Goal: Transaction & Acquisition: Purchase product/service

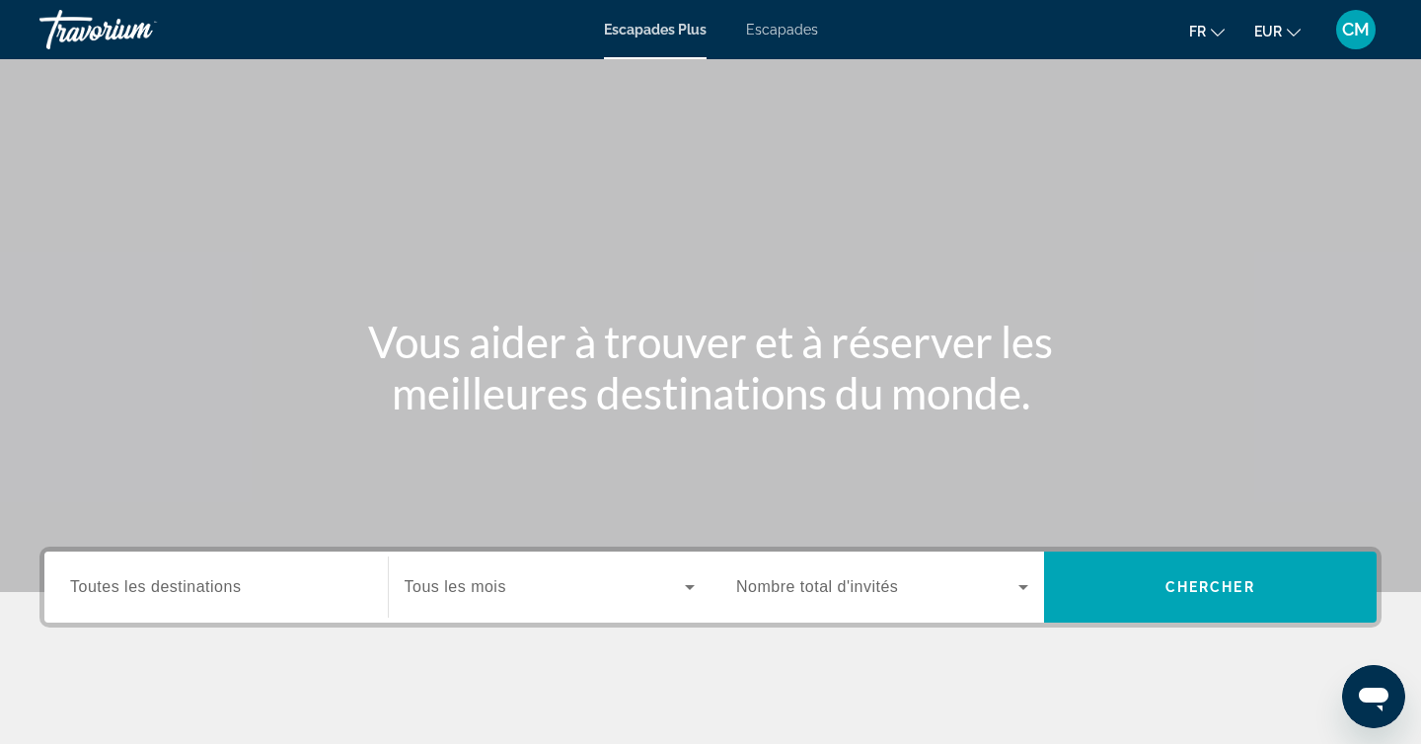
click at [152, 595] on span "Toutes les destinations" at bounding box center [155, 586] width 171 height 17
click at [152, 595] on input "Destination Toutes les destinations" at bounding box center [216, 588] width 292 height 24
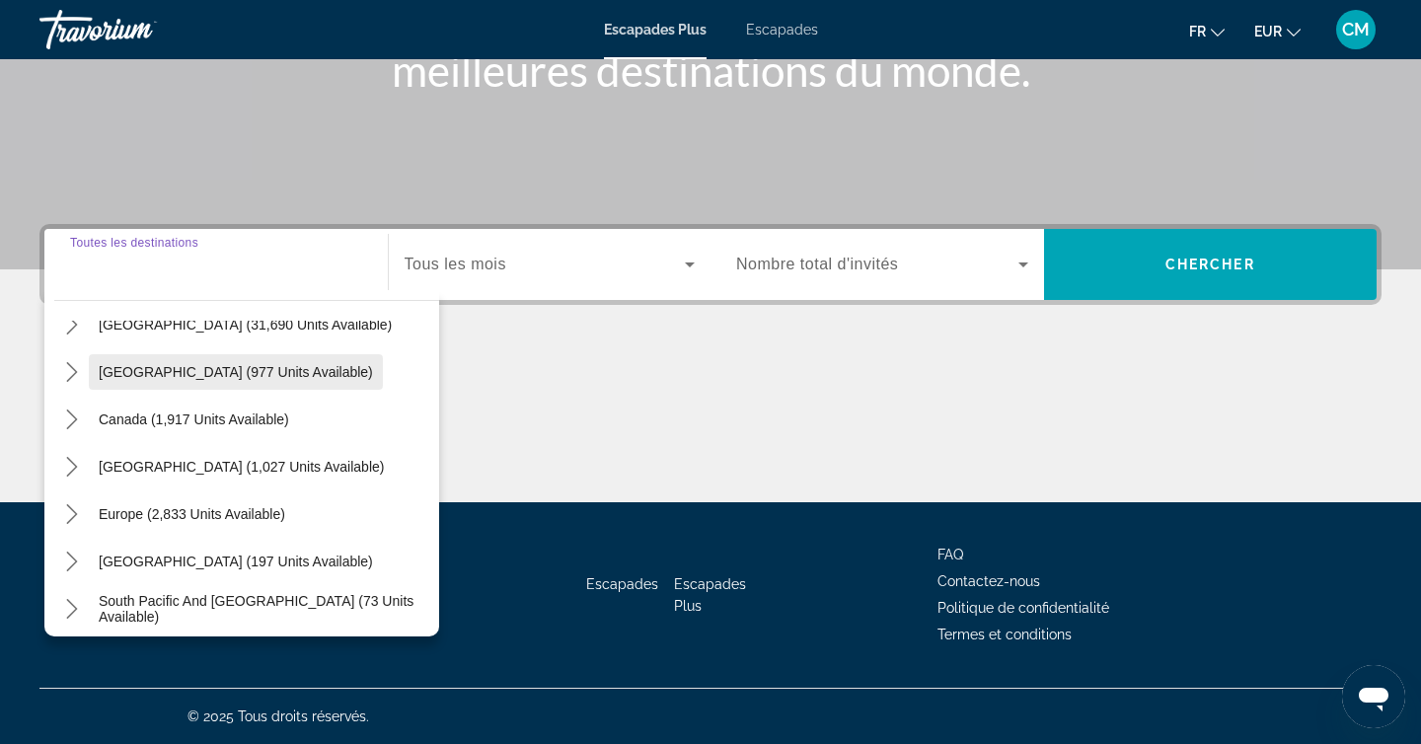
scroll to position [84, 0]
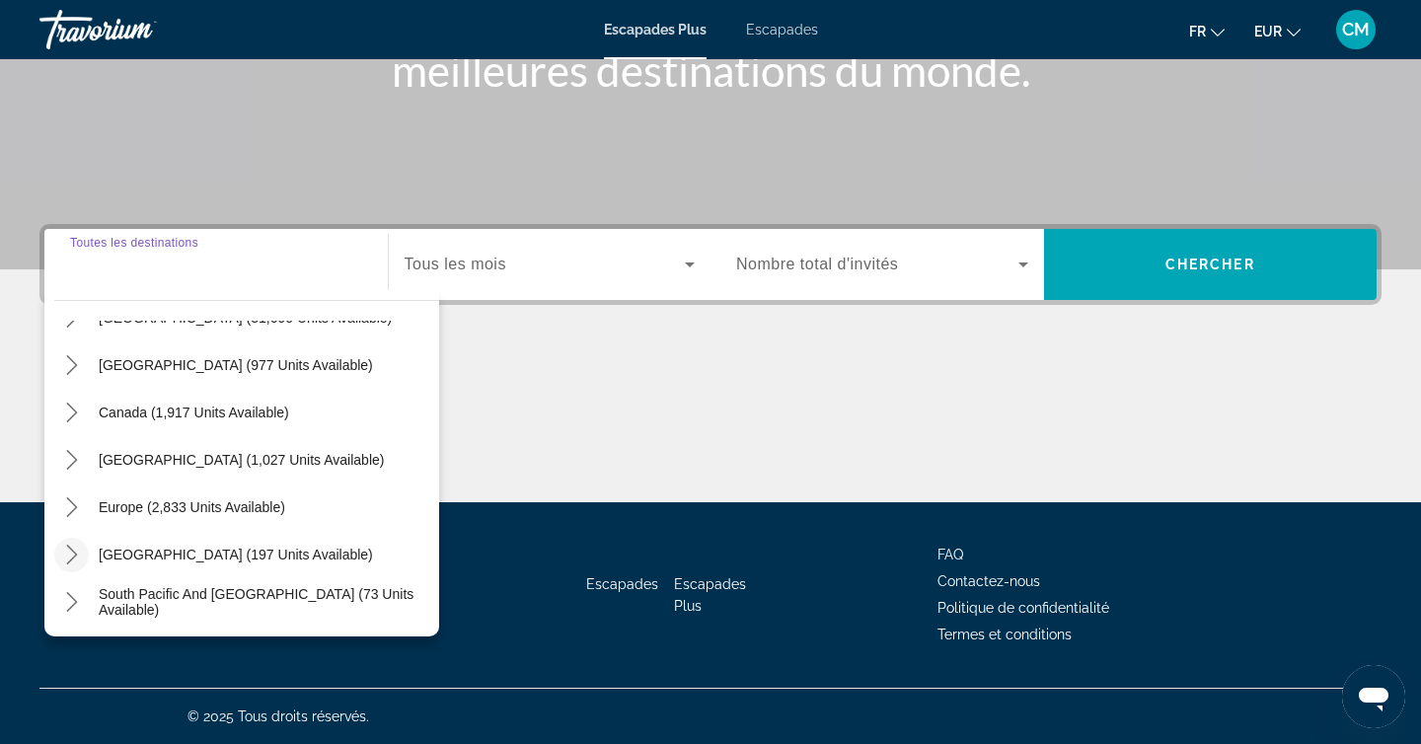
click at [73, 560] on icon "Toggle Australia (197 units available) submenu" at bounding box center [72, 555] width 20 height 20
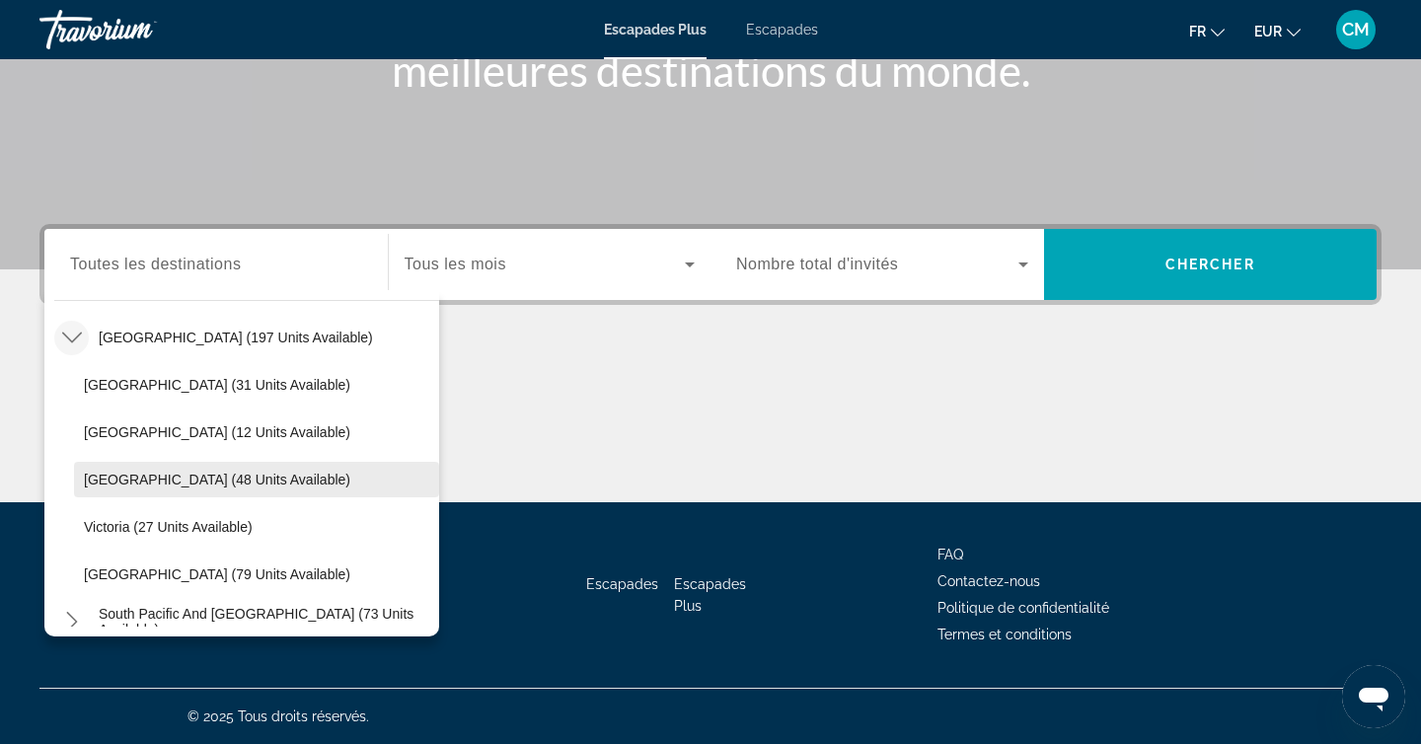
scroll to position [289, 0]
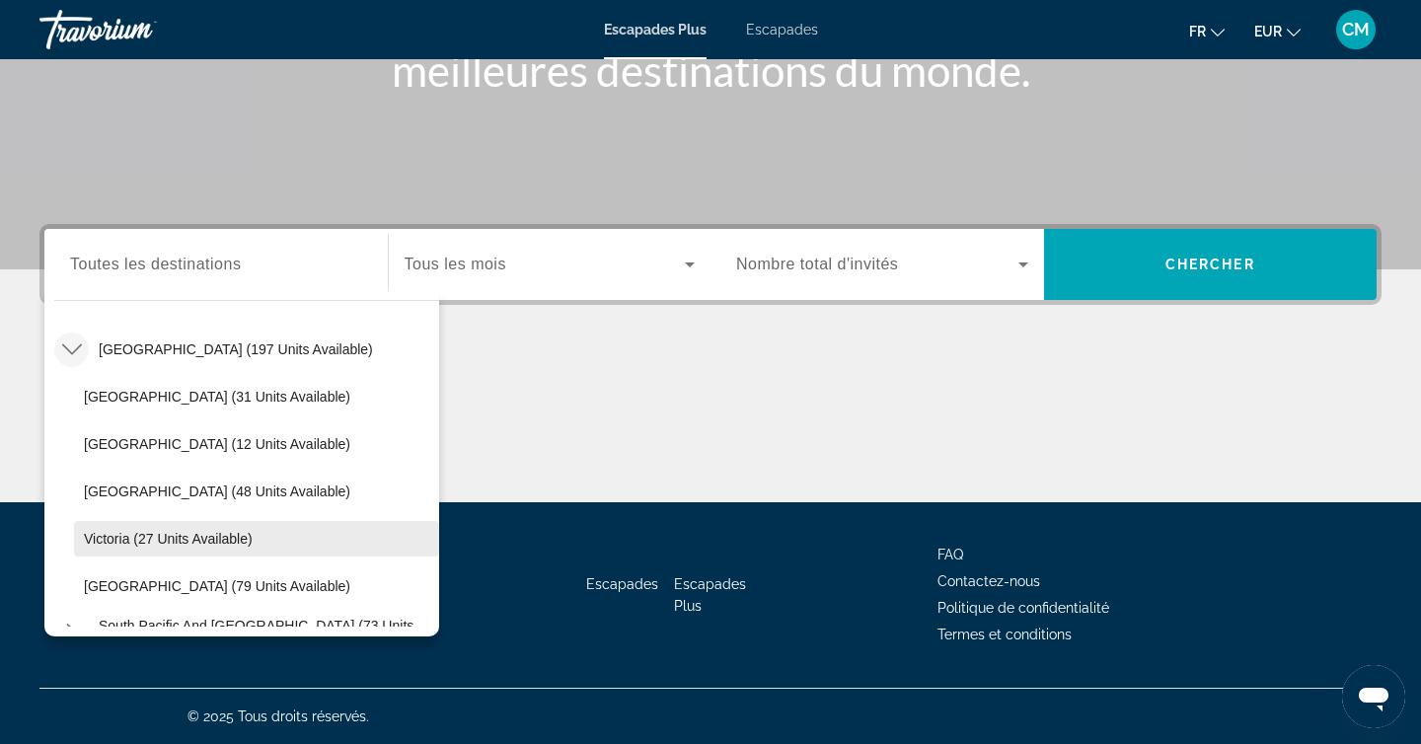
click at [242, 532] on span "Victoria (27 units available)" at bounding box center [168, 539] width 169 height 16
type input "**********"
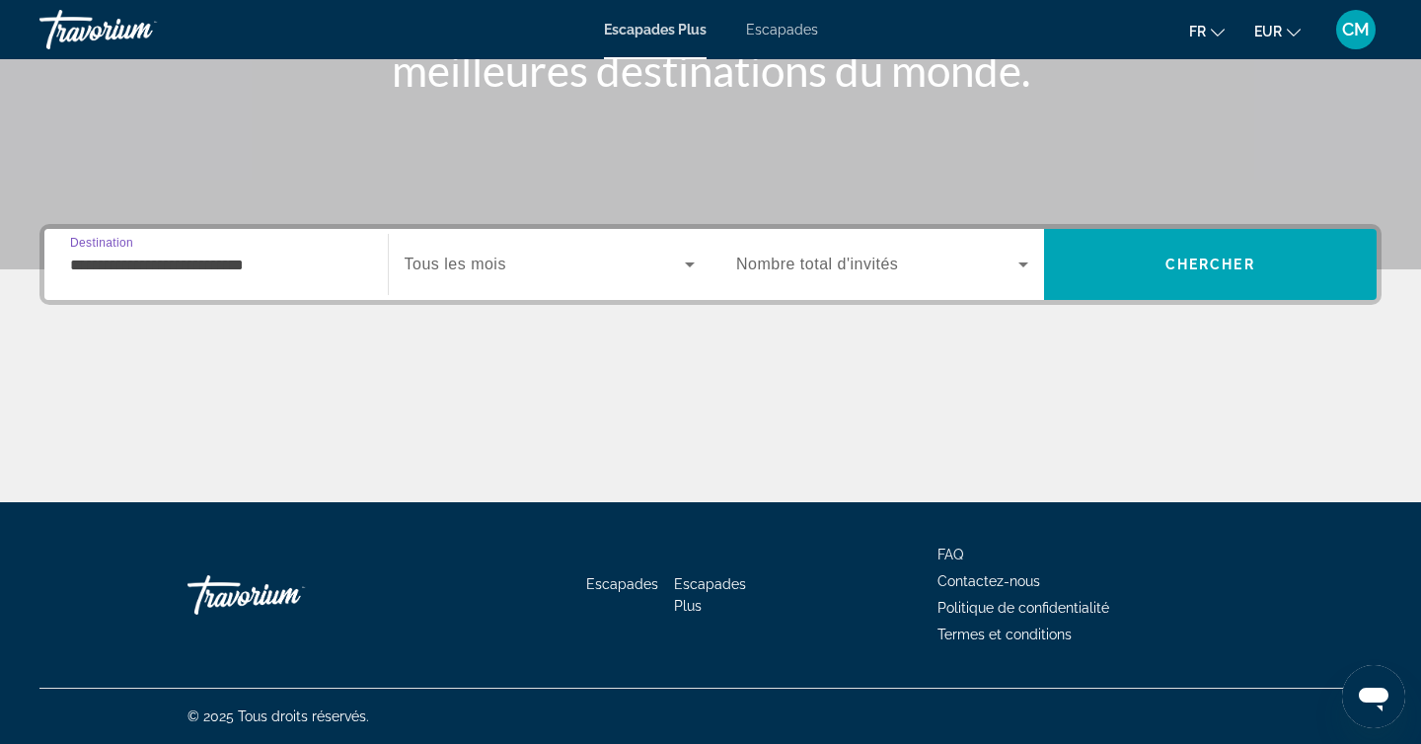
click at [476, 264] on span "Tous les mois" at bounding box center [455, 264] width 102 height 17
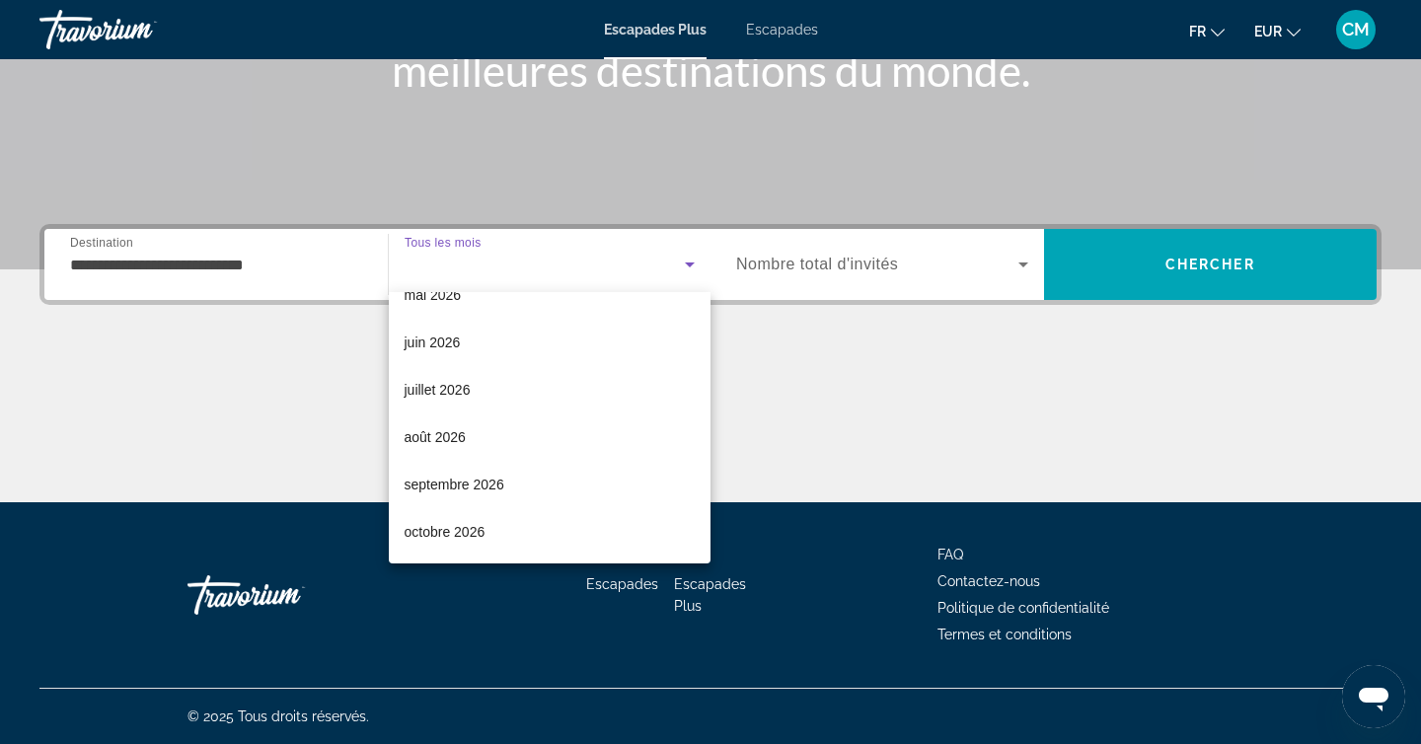
scroll to position [0, 0]
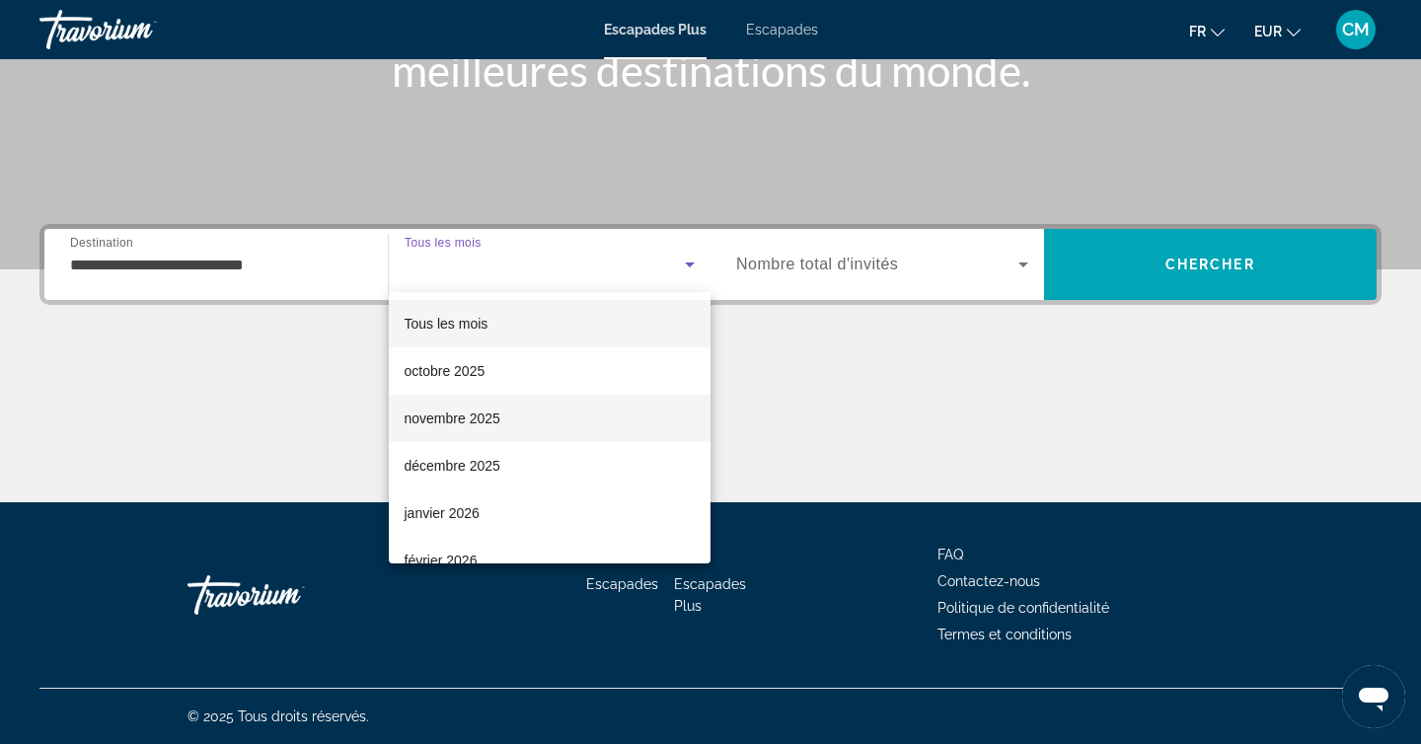
click at [502, 408] on mat-option "novembre 2025" at bounding box center [550, 418] width 323 height 47
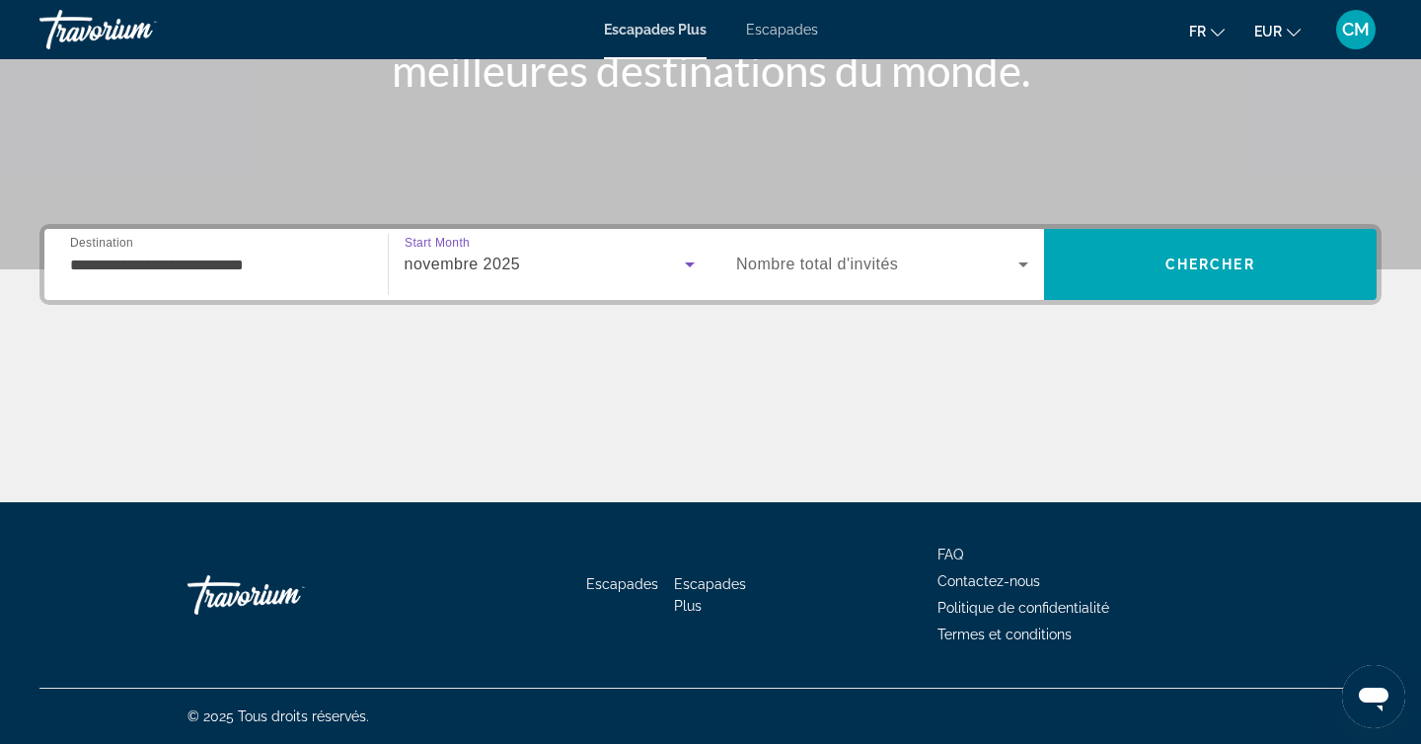
click at [816, 276] on div "Widget de recherche" at bounding box center [882, 264] width 292 height 55
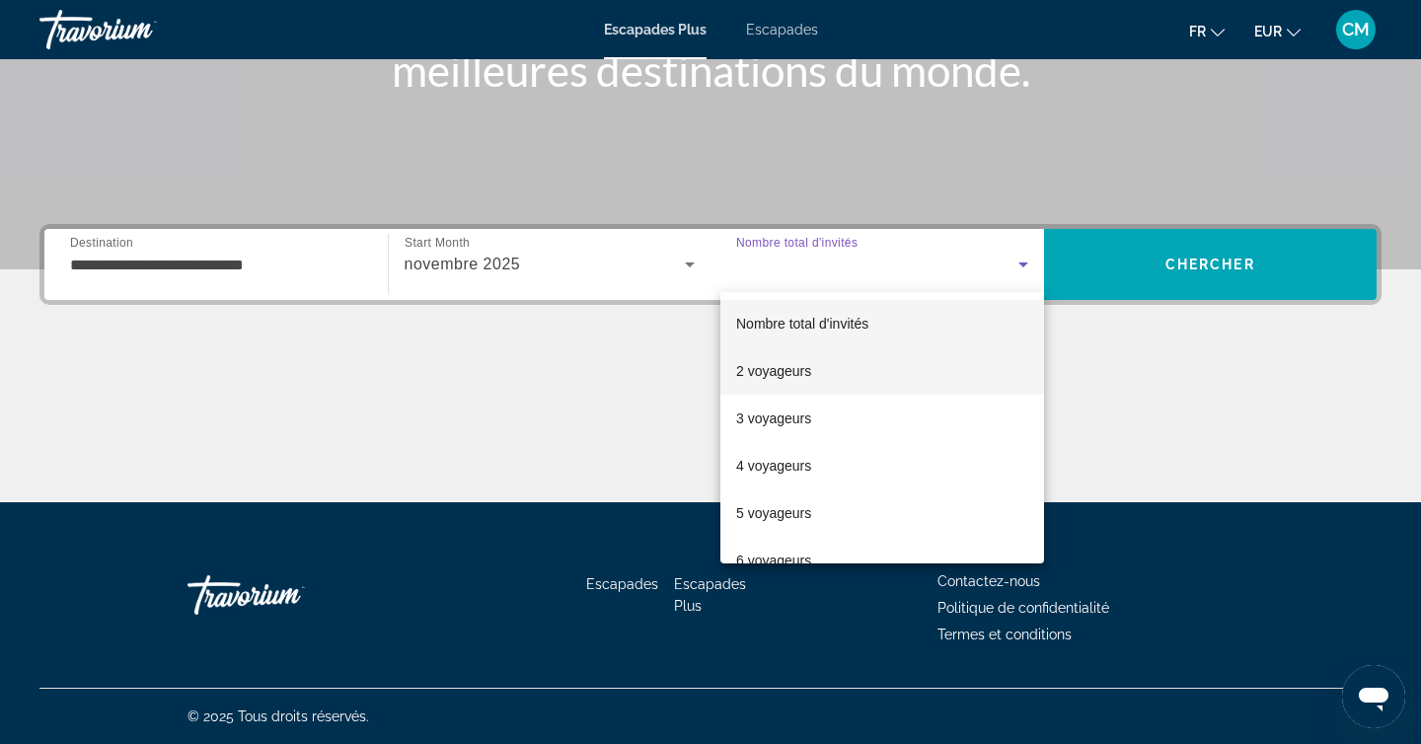
click at [786, 371] on font "2 voyageurs" at bounding box center [773, 371] width 75 height 16
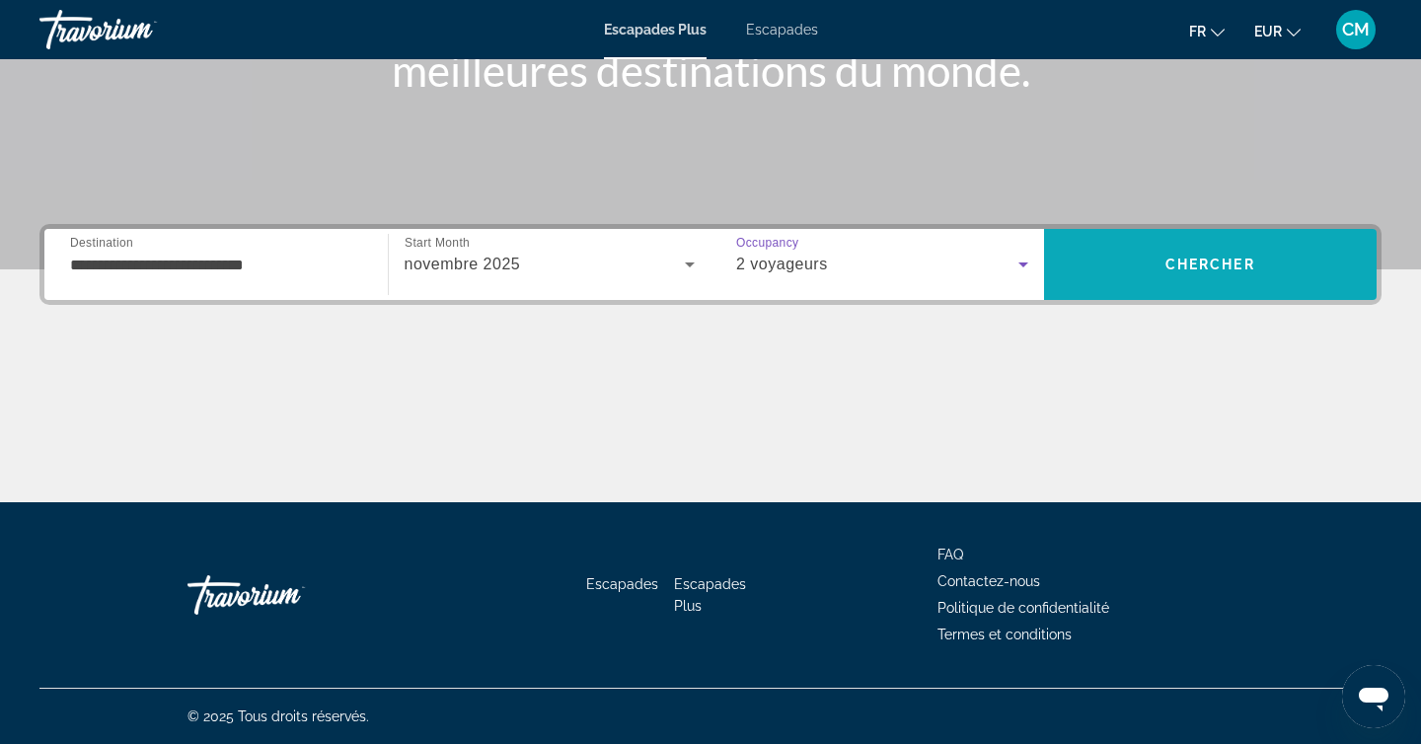
click at [1250, 277] on span "Recherche" at bounding box center [1210, 264] width 333 height 47
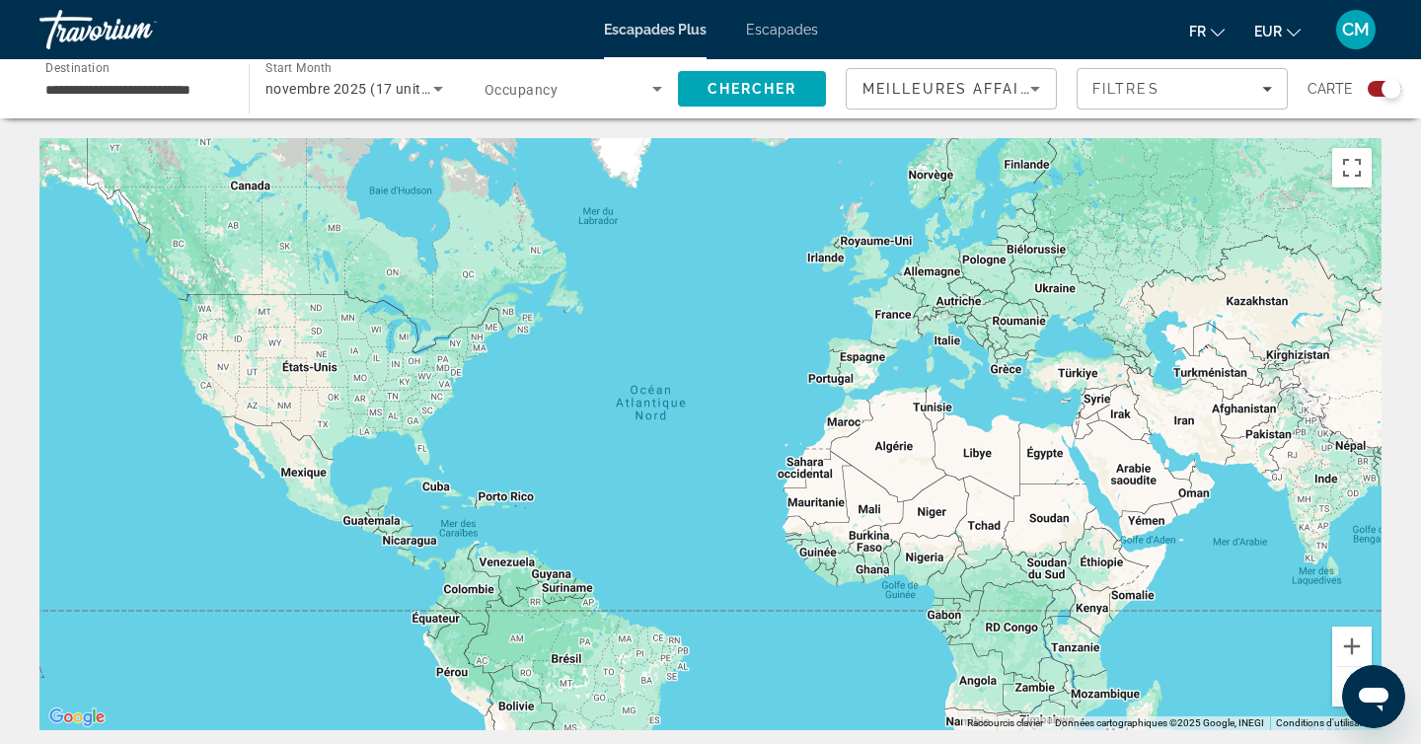
click at [1373, 89] on div "Search widget" at bounding box center [1384, 89] width 34 height 16
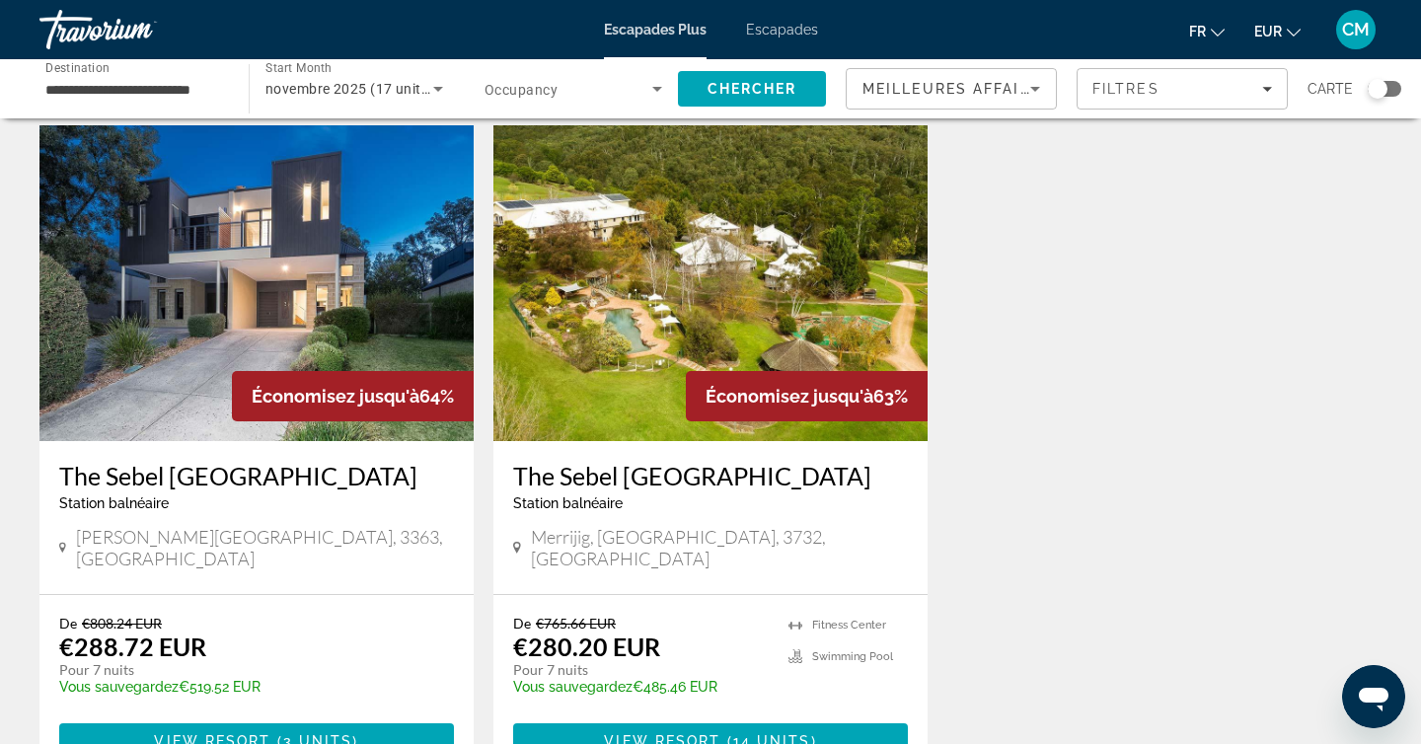
scroll to position [85, 0]
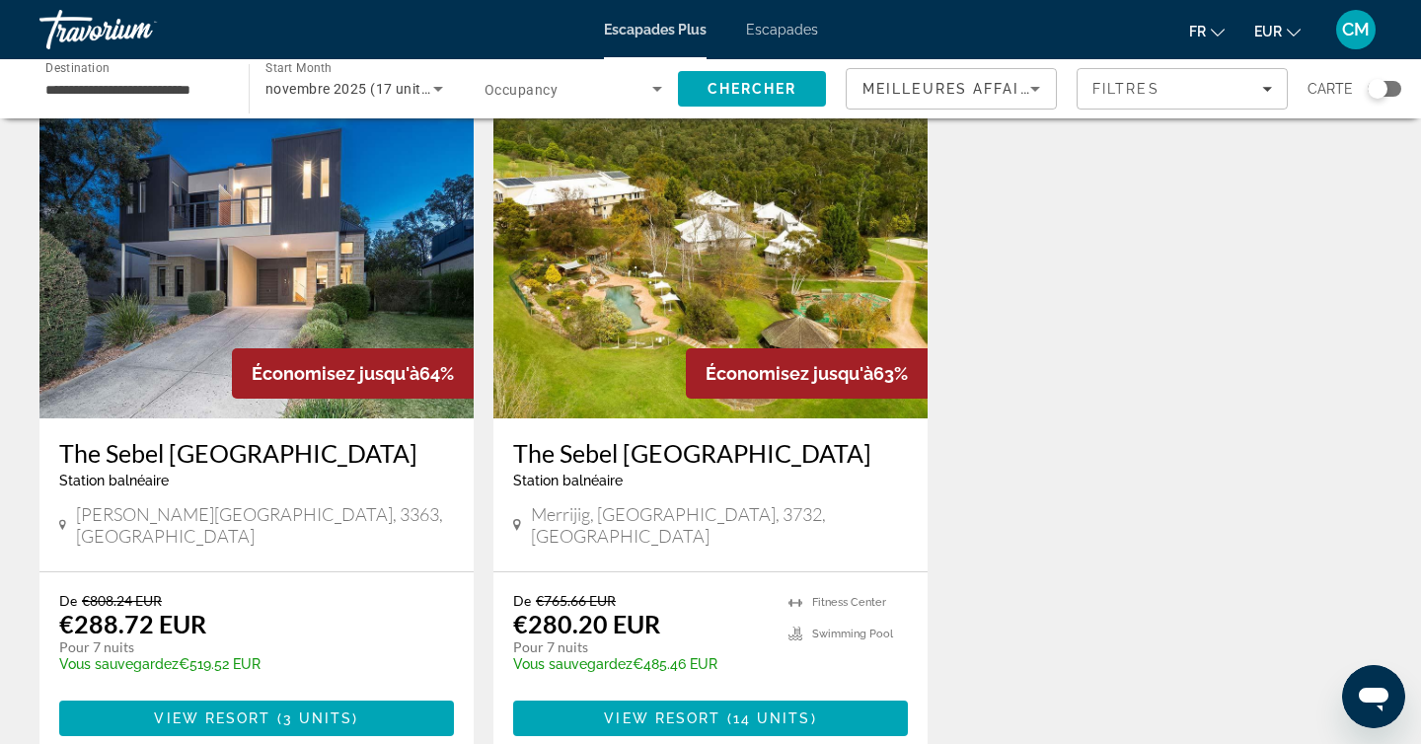
click at [98, 40] on div "Travorium" at bounding box center [137, 29] width 197 height 51
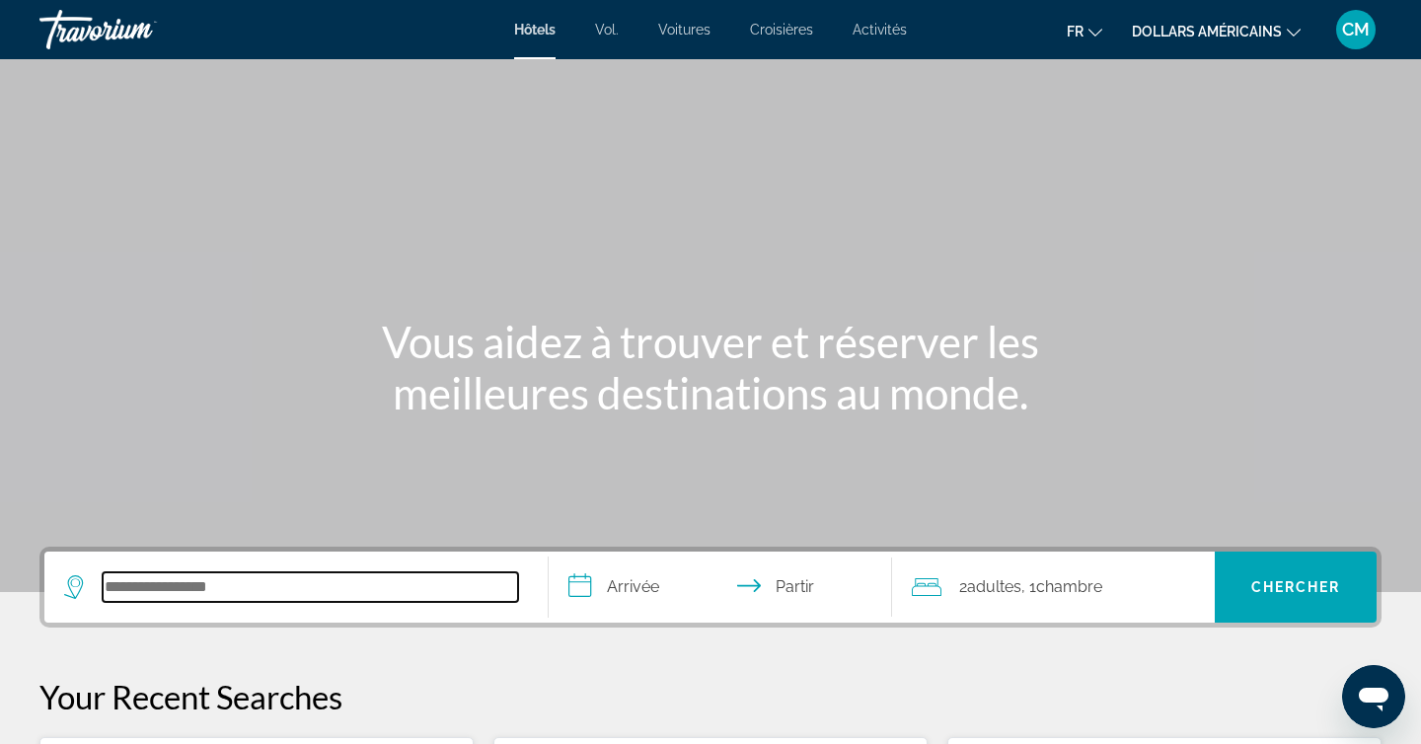
click at [190, 597] on input "Rechercher une destination hôtelière" at bounding box center [310, 587] width 415 height 30
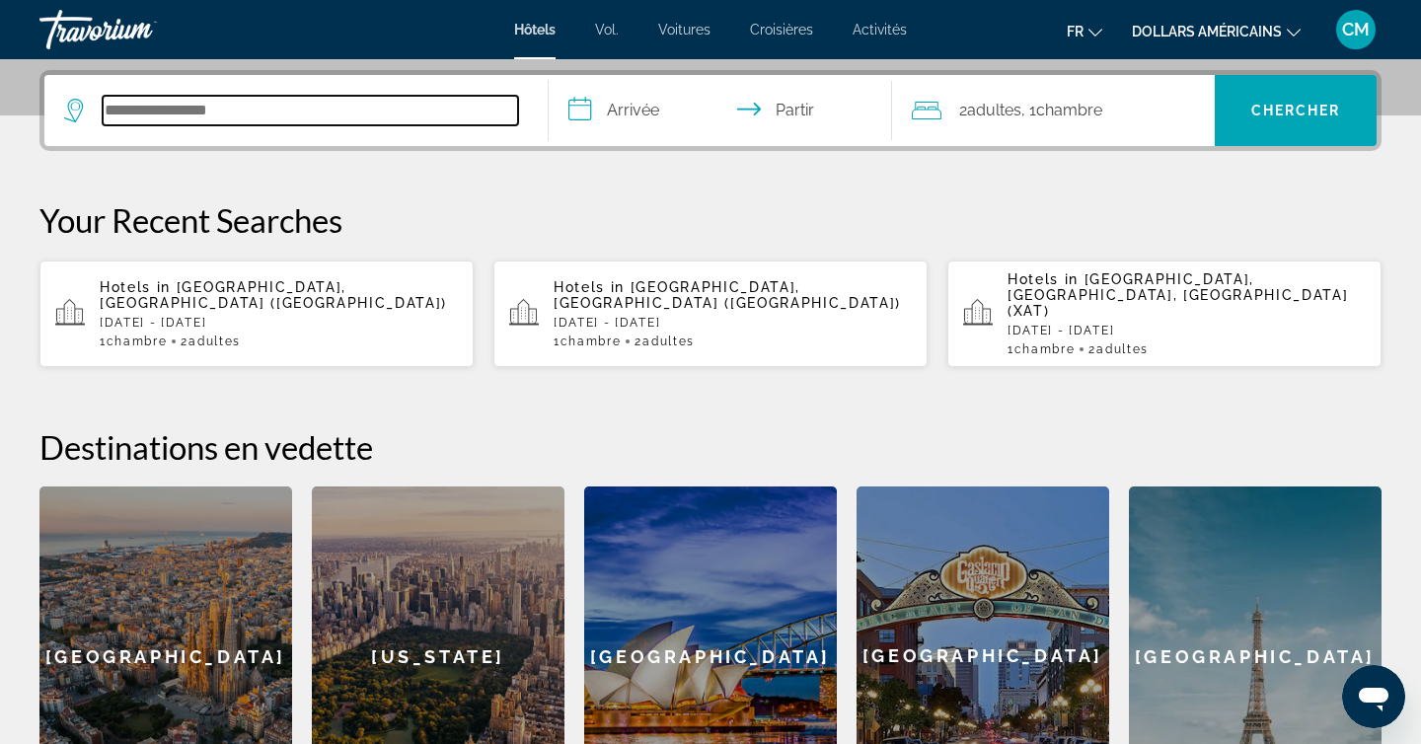
scroll to position [482, 0]
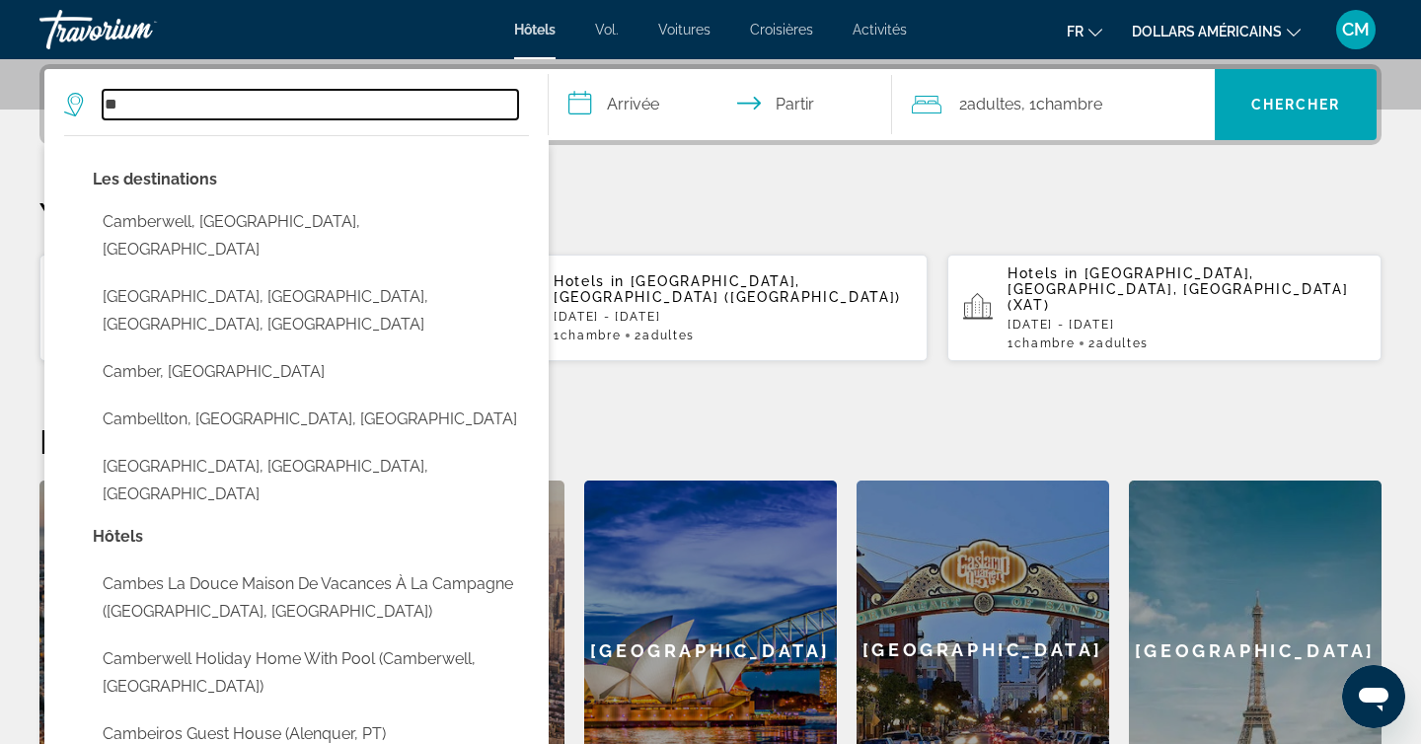
type input "*"
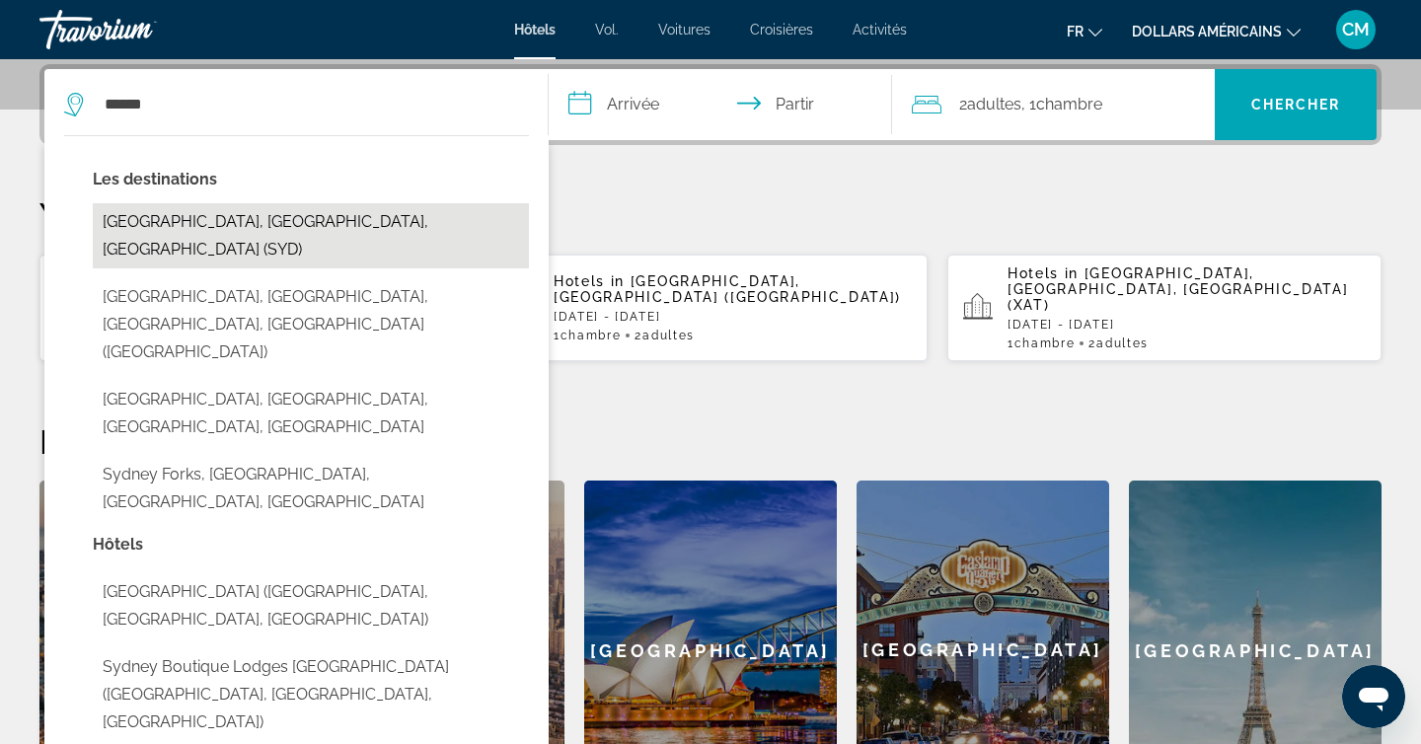
click at [197, 231] on button "[GEOGRAPHIC_DATA], [GEOGRAPHIC_DATA], [GEOGRAPHIC_DATA] (SYD)" at bounding box center [311, 235] width 436 height 65
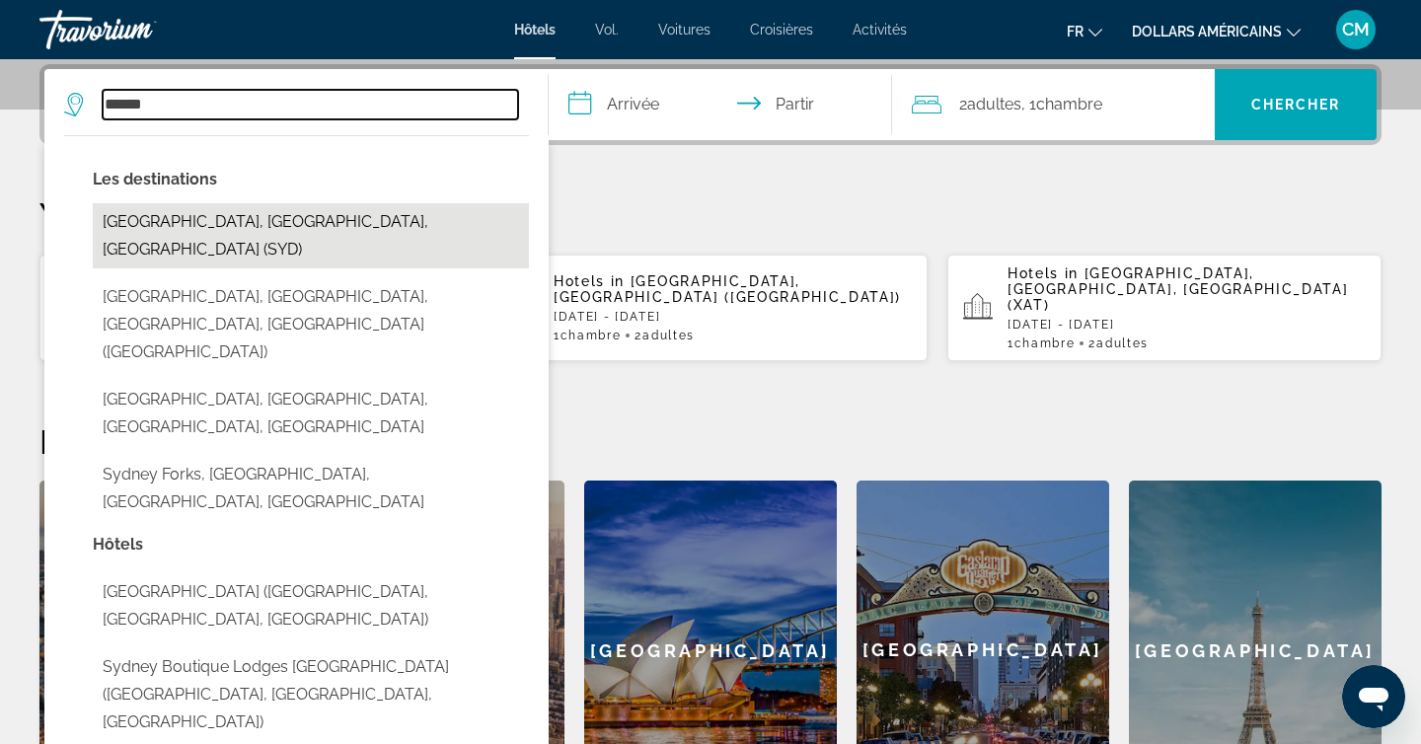
type input "**********"
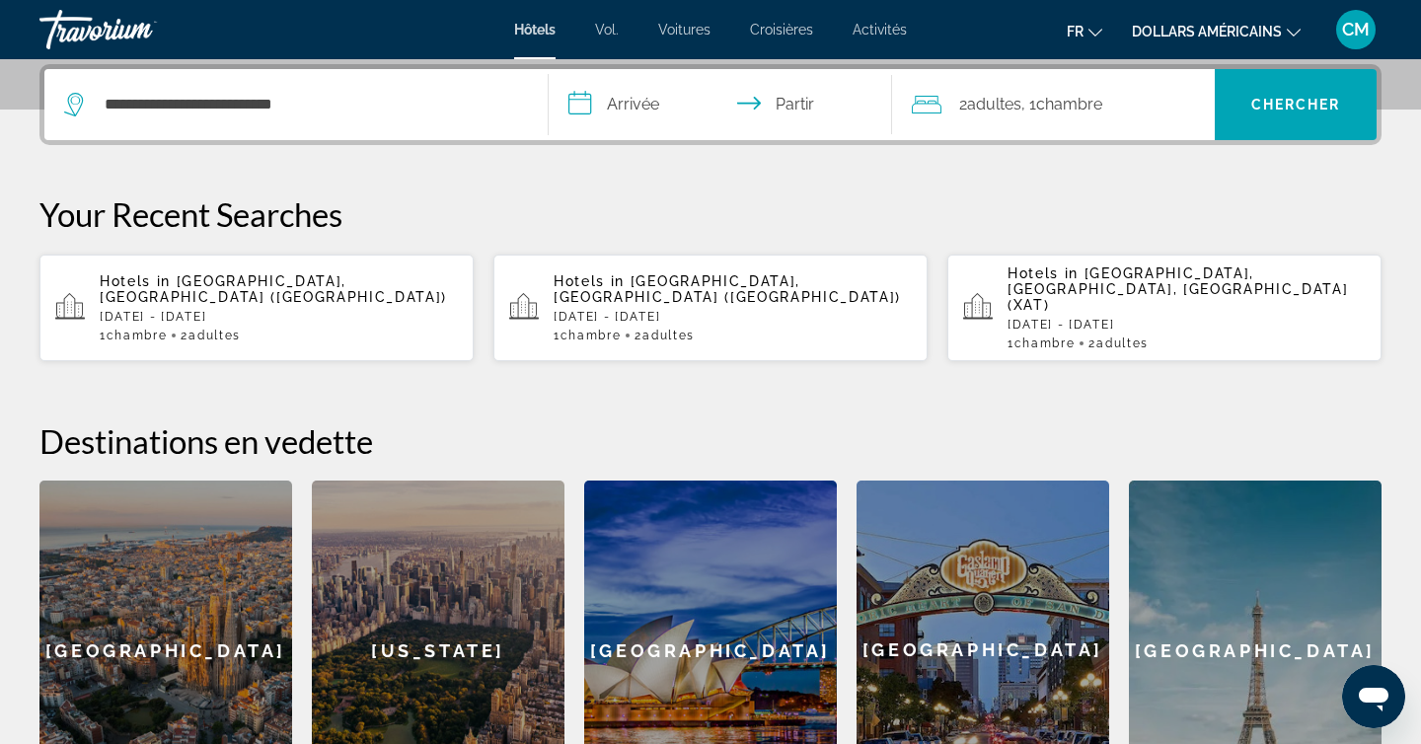
click at [632, 101] on input "**********" at bounding box center [724, 107] width 351 height 77
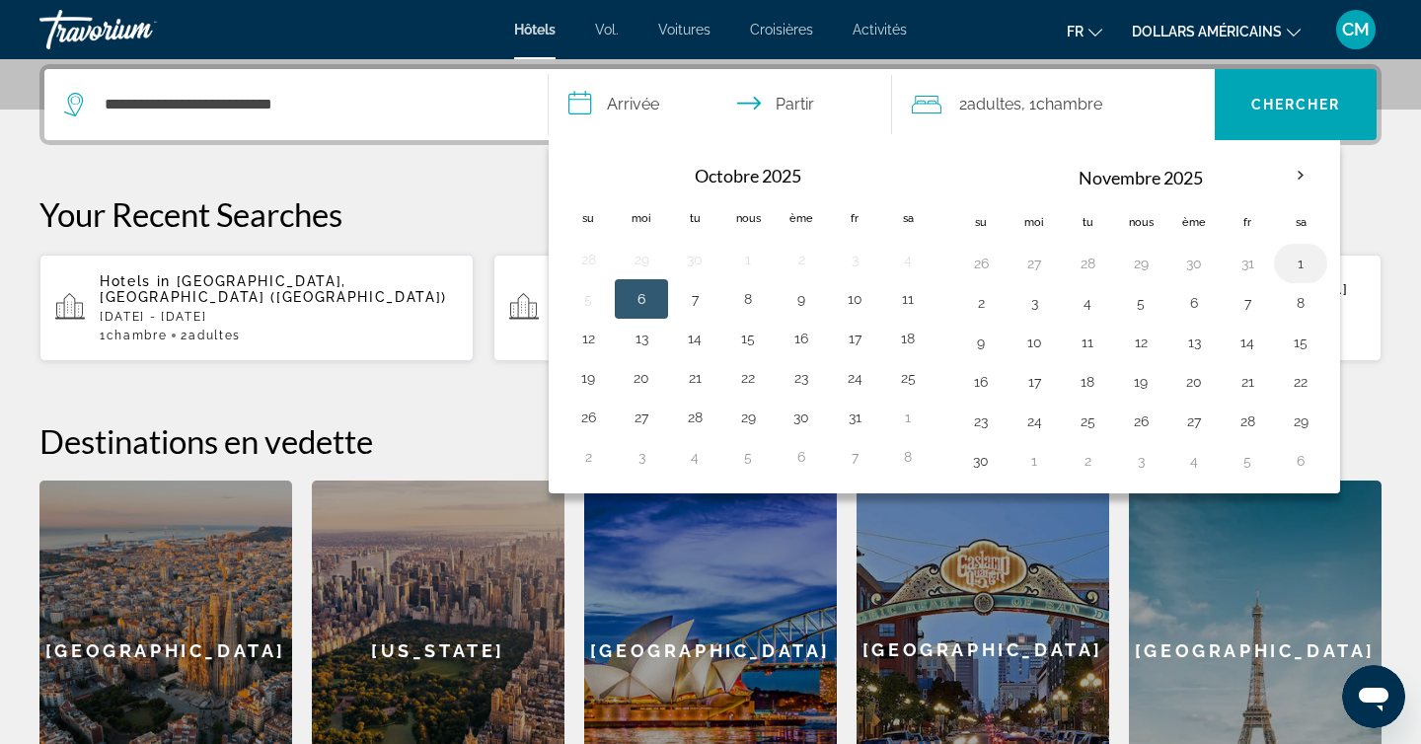
click at [1298, 253] on button "1" at bounding box center [1301, 264] width 32 height 28
click at [1308, 183] on th "Mois prochain" at bounding box center [1300, 175] width 53 height 43
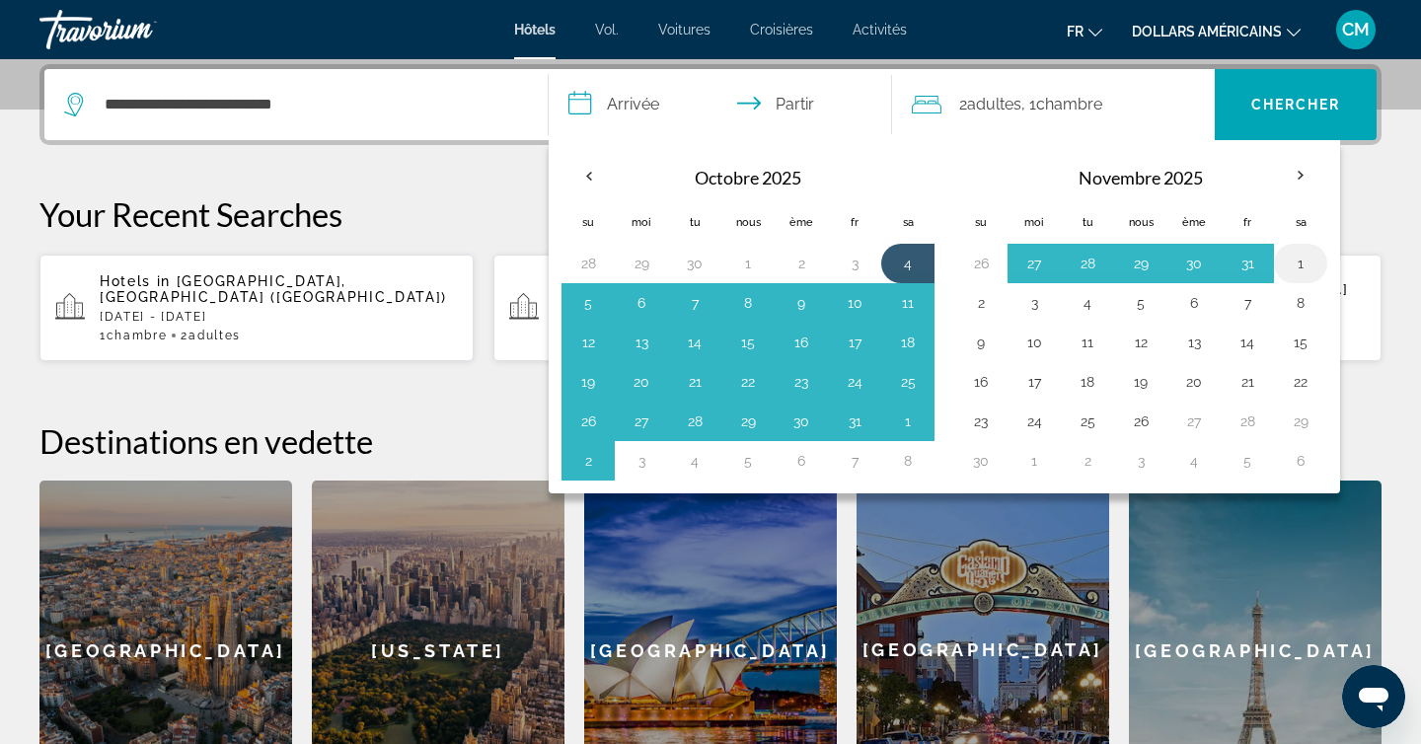
click at [1301, 253] on button "1" at bounding box center [1301, 264] width 32 height 28
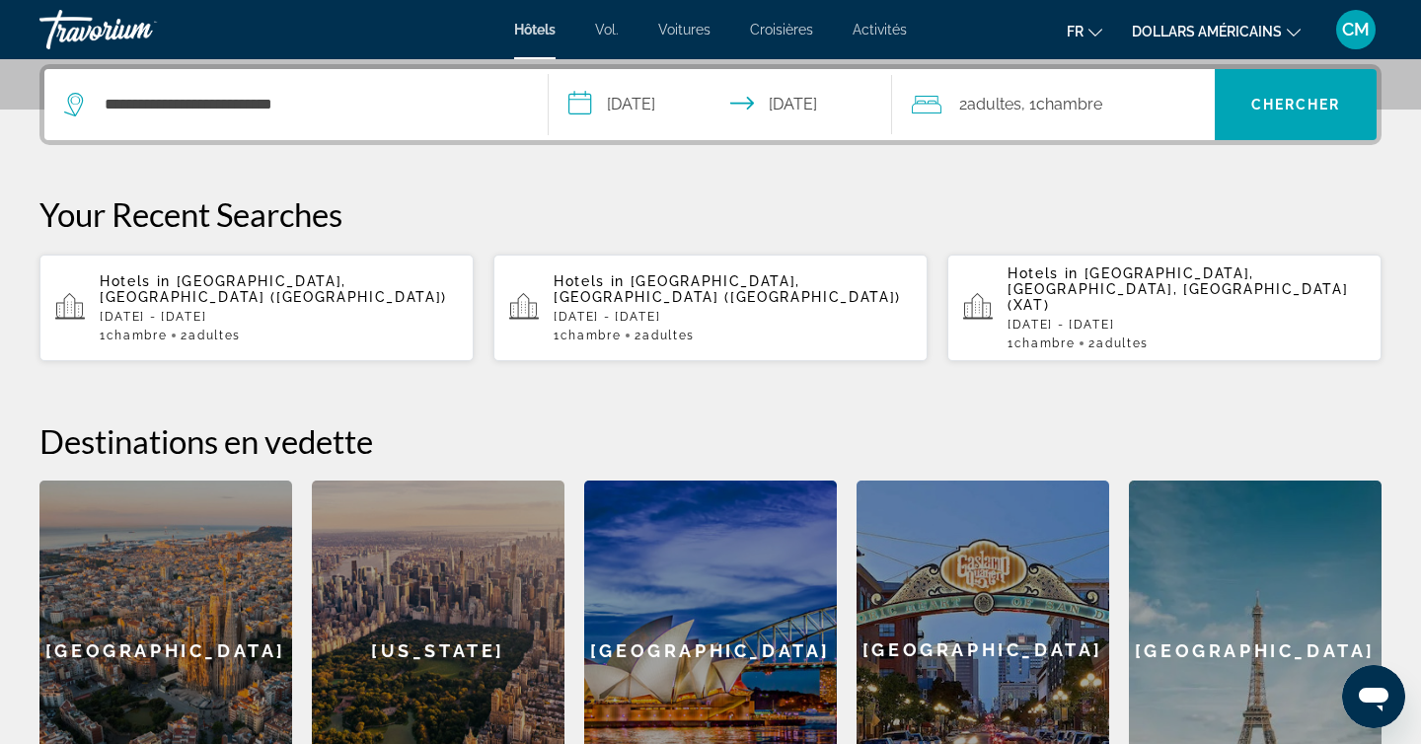
click at [788, 101] on input "**********" at bounding box center [724, 107] width 351 height 77
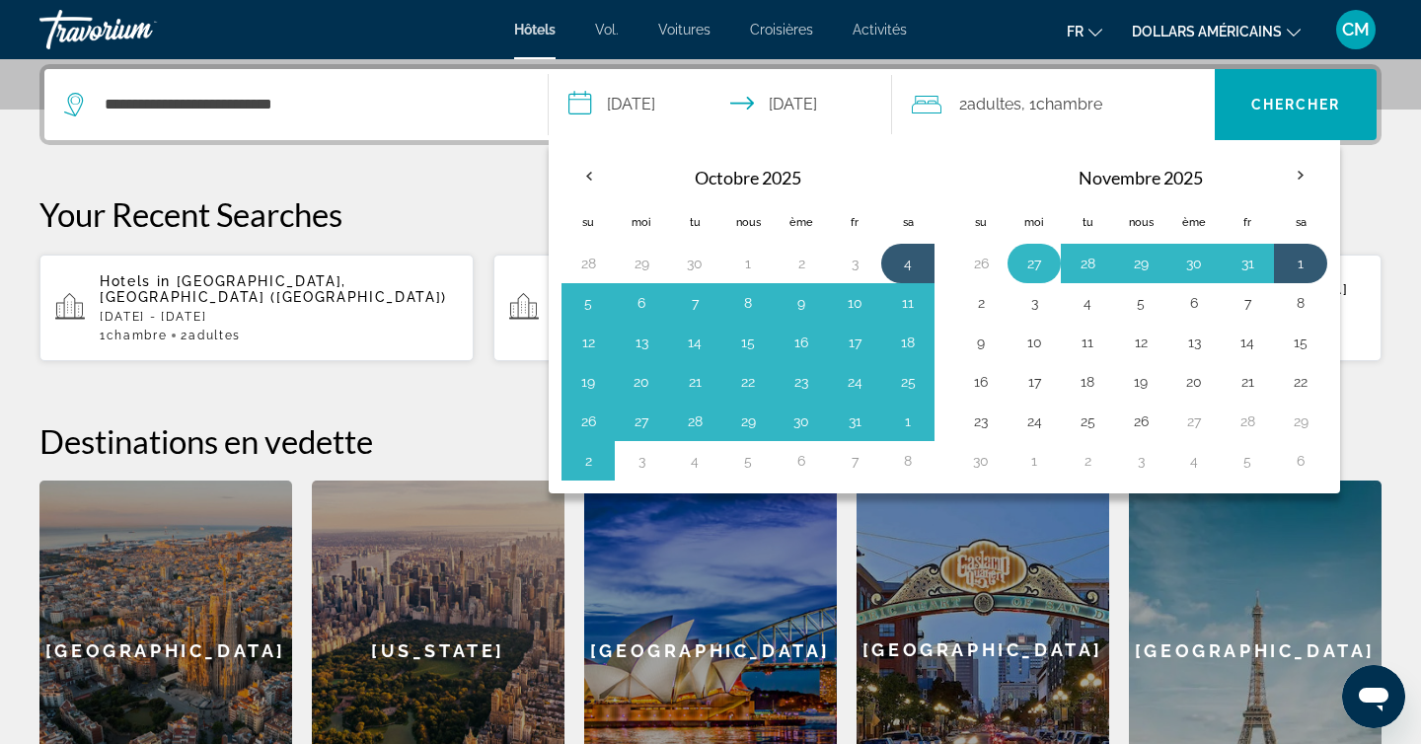
click at [1033, 267] on button "27" at bounding box center [1034, 264] width 32 height 28
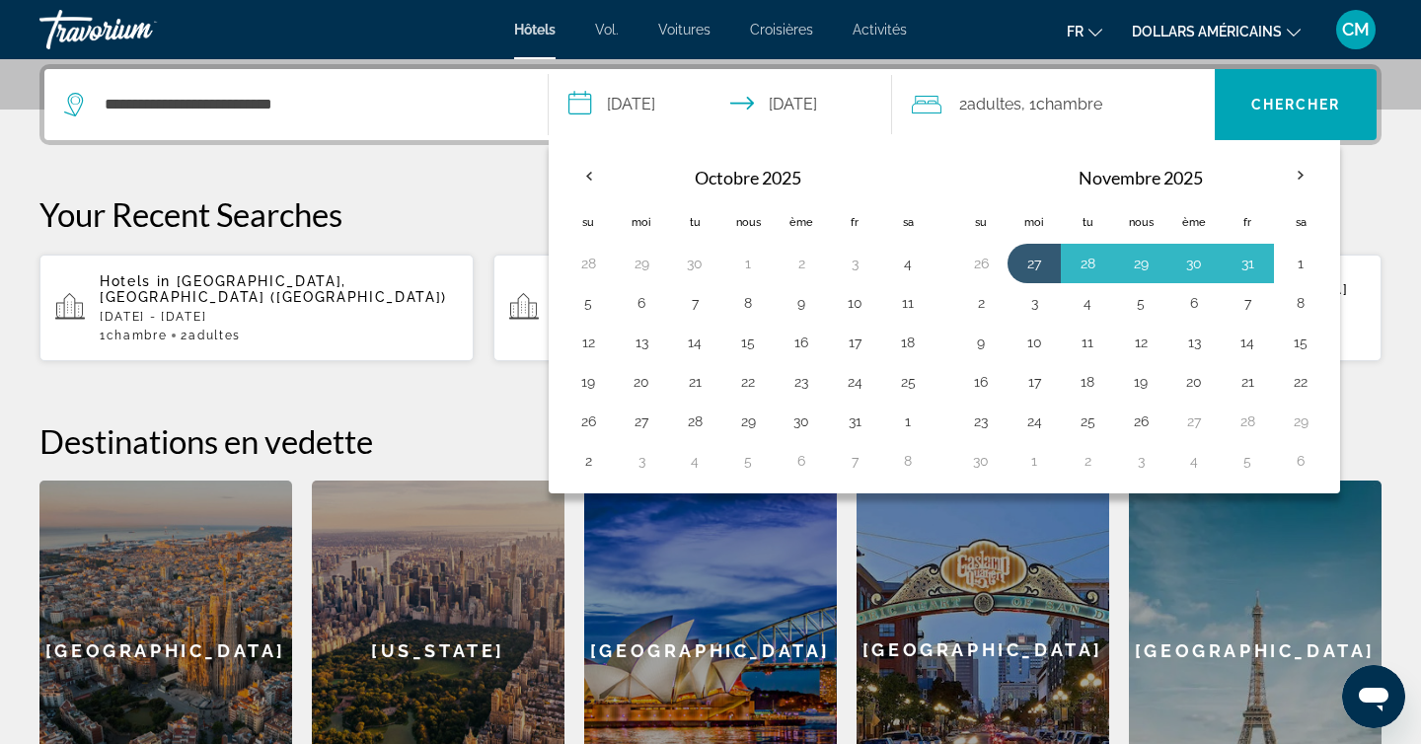
click at [439, 201] on p "Your Recent Searches" at bounding box center [710, 213] width 1342 height 39
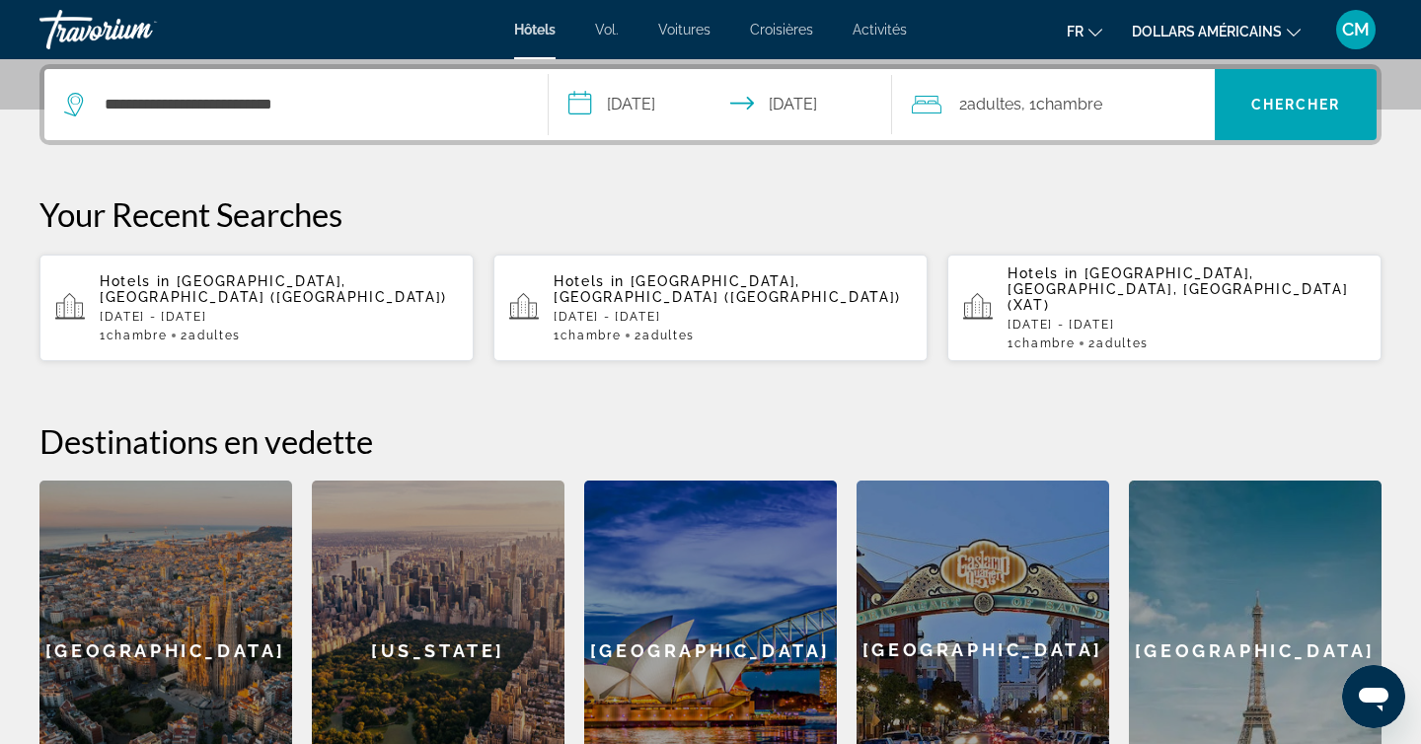
click at [661, 104] on input "**********" at bounding box center [724, 107] width 351 height 77
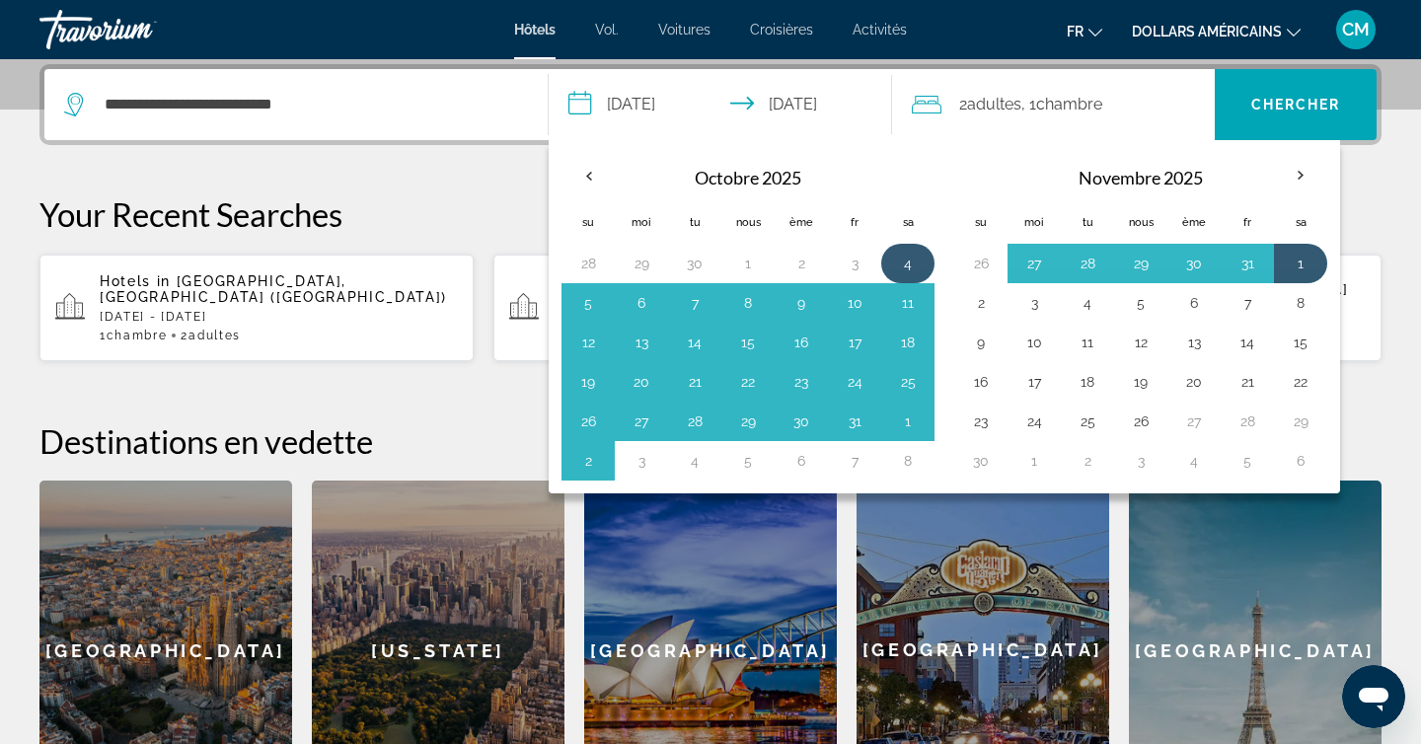
click at [909, 255] on button "4" at bounding box center [908, 264] width 32 height 28
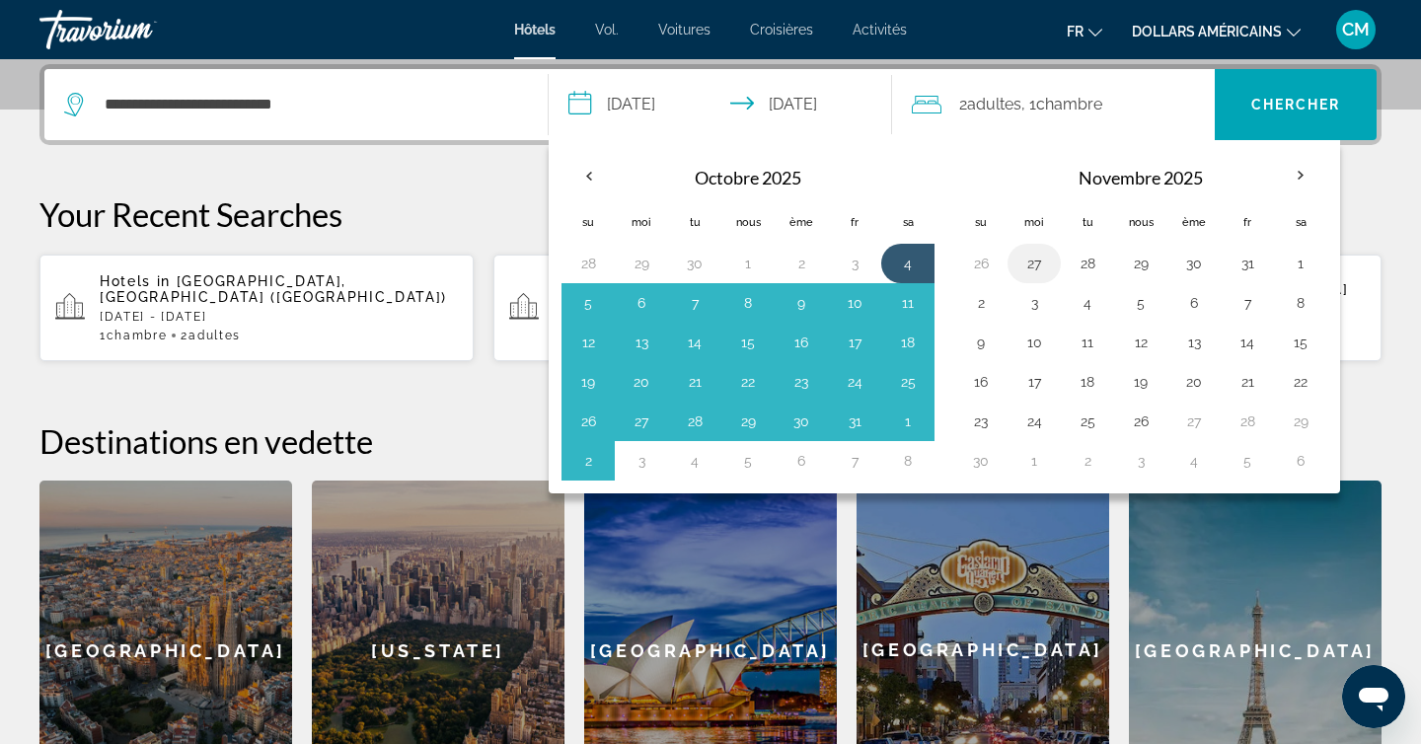
click at [1030, 257] on button "27" at bounding box center [1034, 264] width 32 height 28
type input "**********"
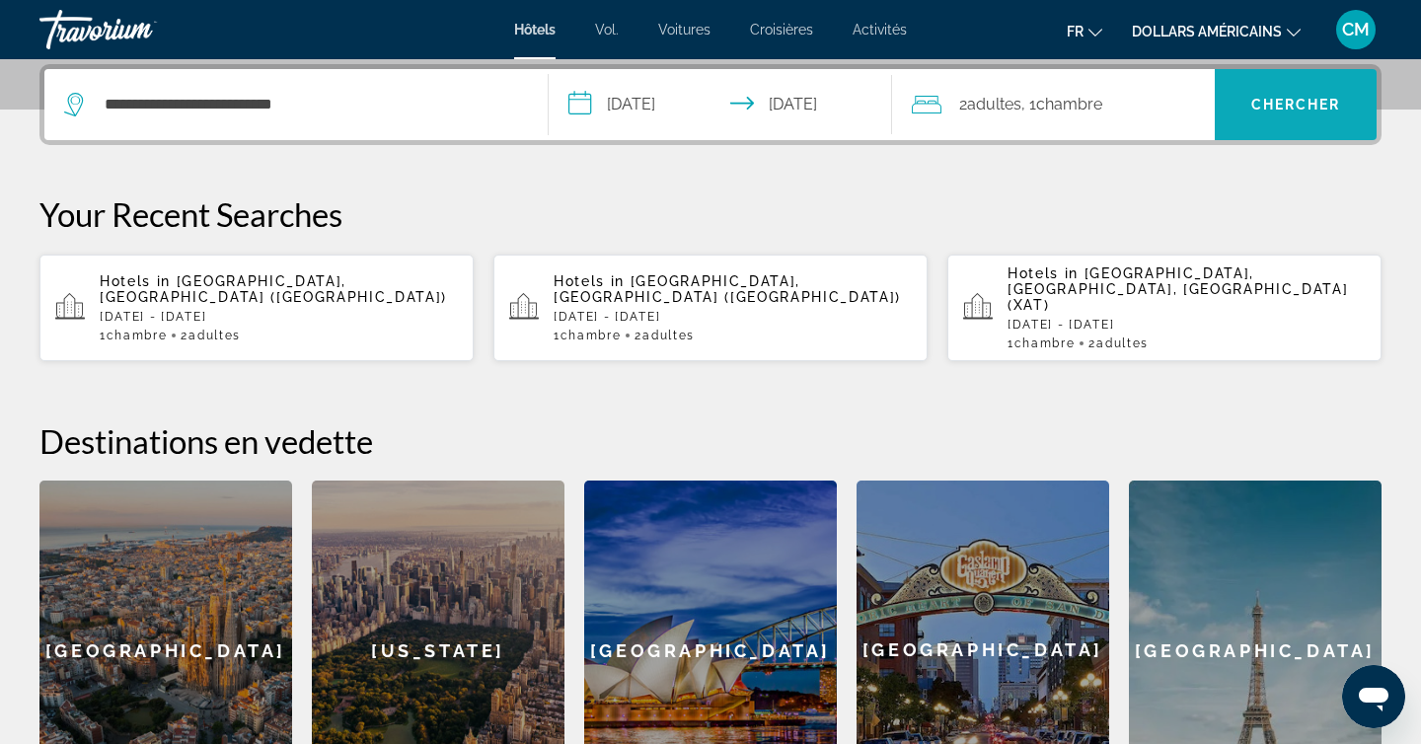
click at [1298, 109] on font "Chercher" at bounding box center [1296, 105] width 90 height 16
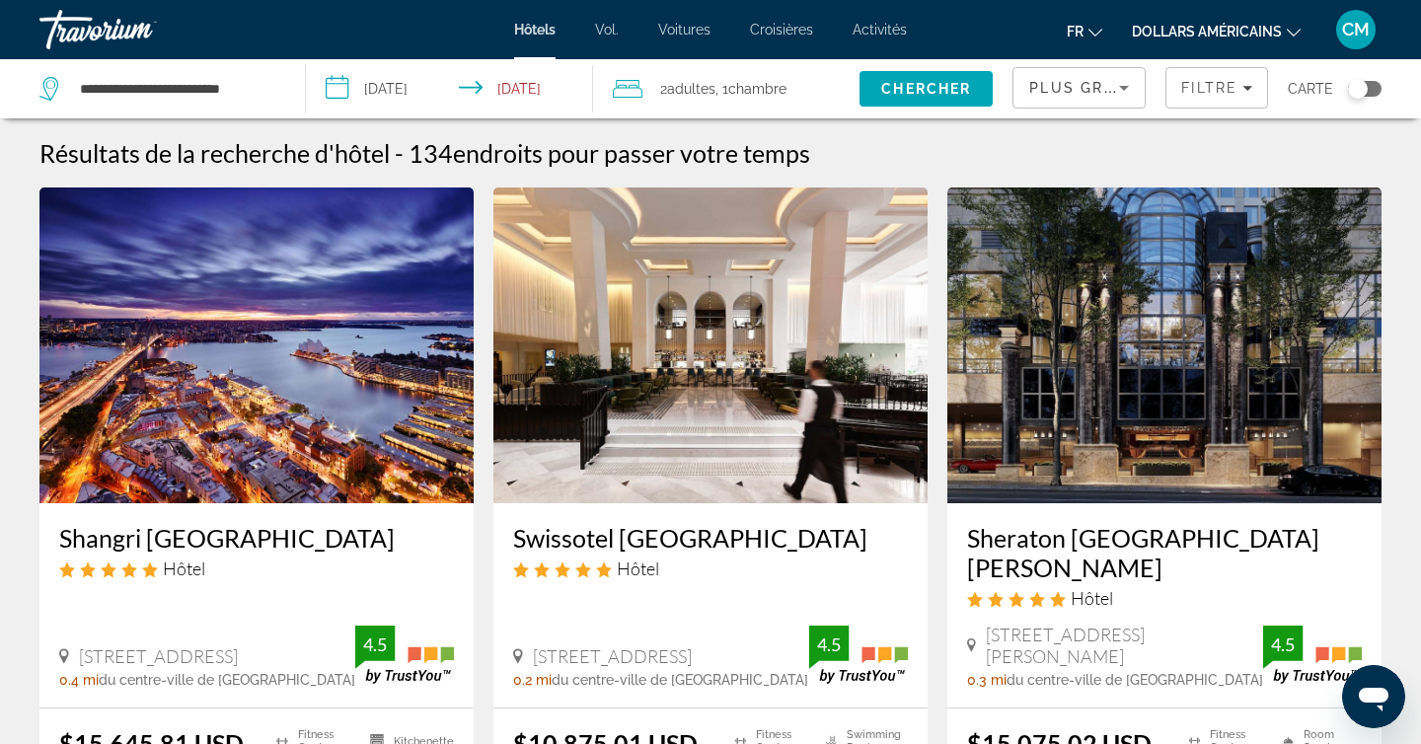
click at [1242, 26] on font "dollars américains" at bounding box center [1207, 32] width 150 height 16
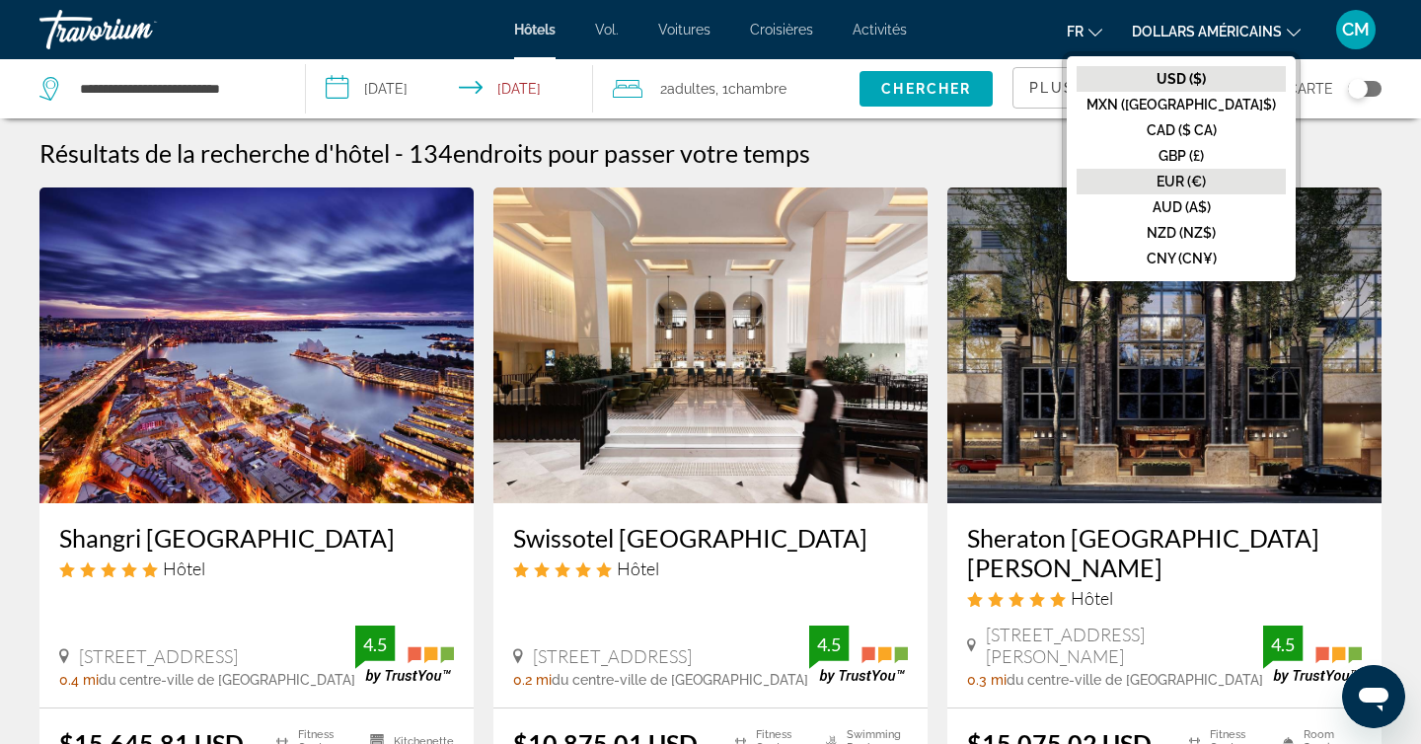
click at [1206, 174] on font "EUR (€)" at bounding box center [1180, 182] width 49 height 16
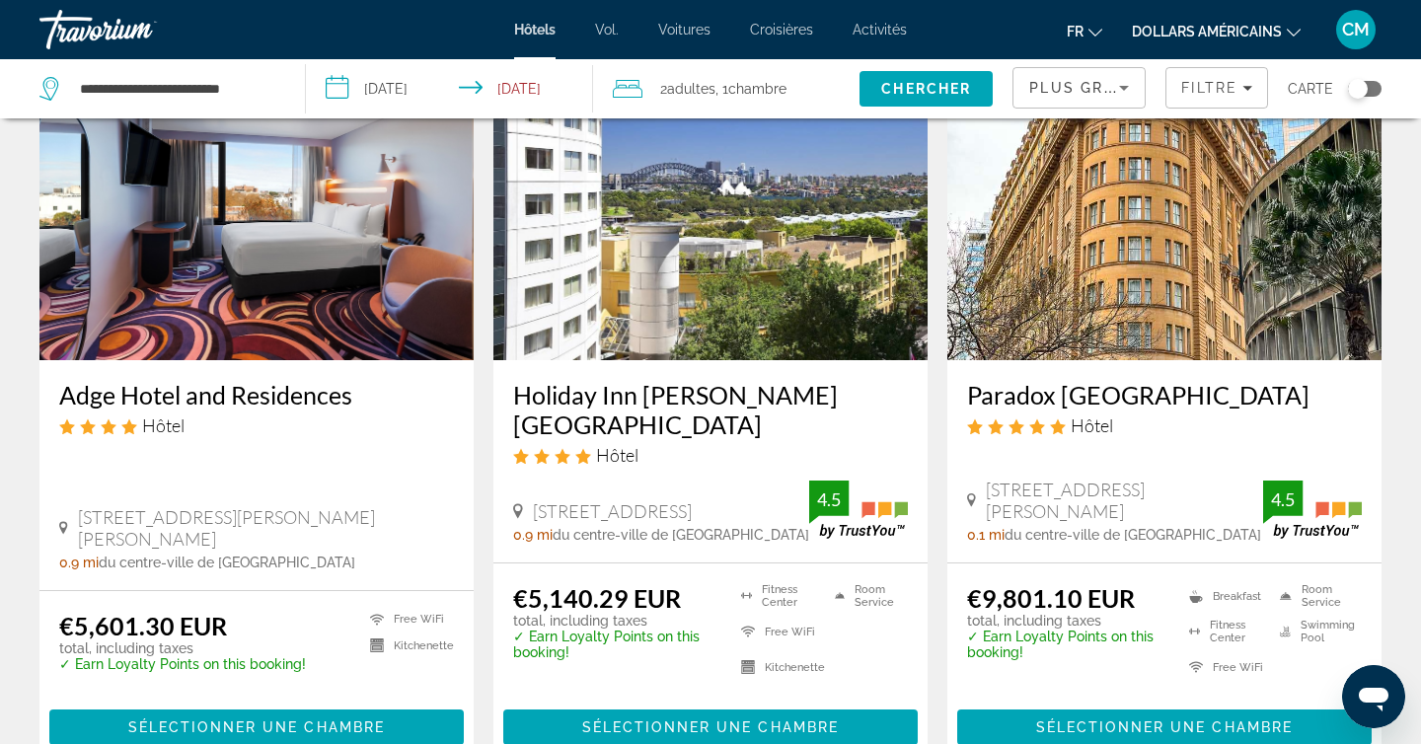
scroll to position [909, 0]
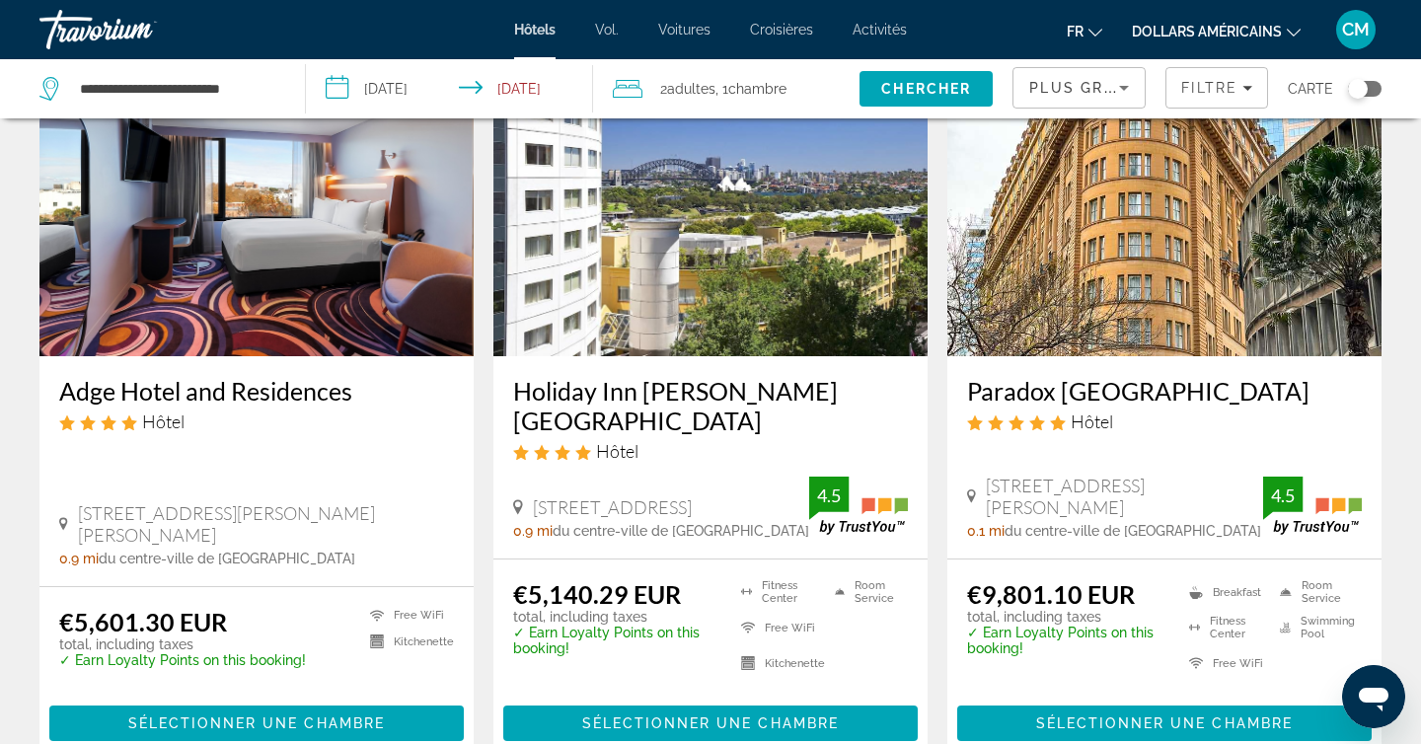
click at [550, 92] on input "**********" at bounding box center [453, 91] width 294 height 65
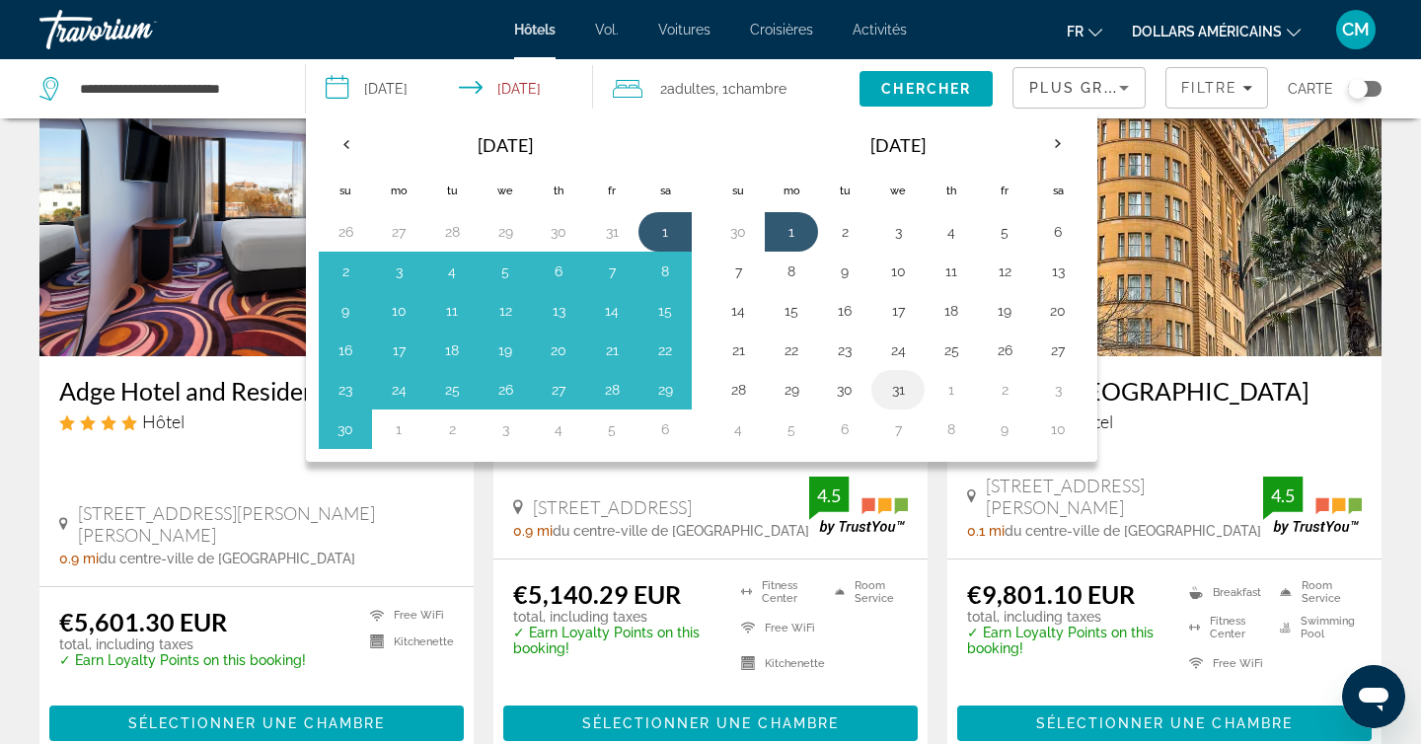
click at [900, 393] on button "31" at bounding box center [898, 390] width 32 height 28
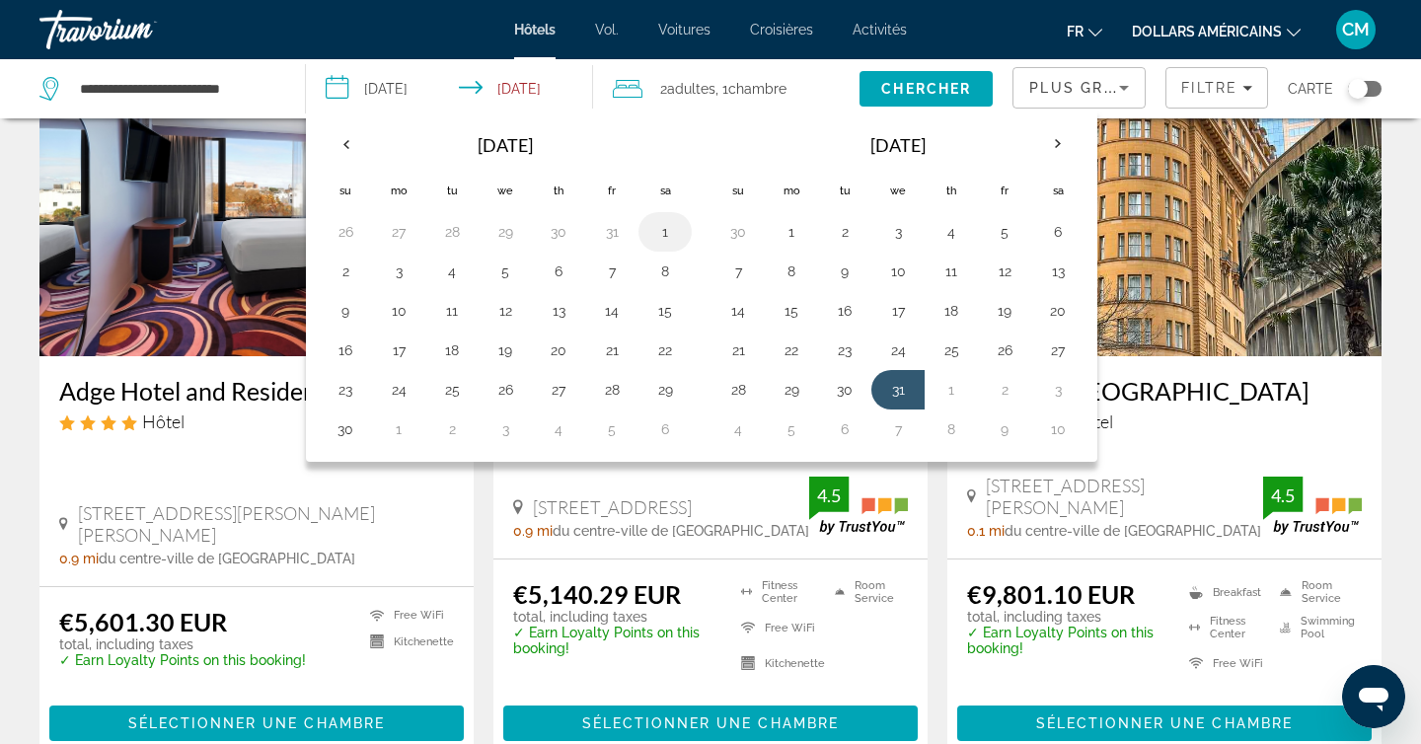
click at [662, 230] on button "1" at bounding box center [665, 232] width 32 height 28
type input "**********"
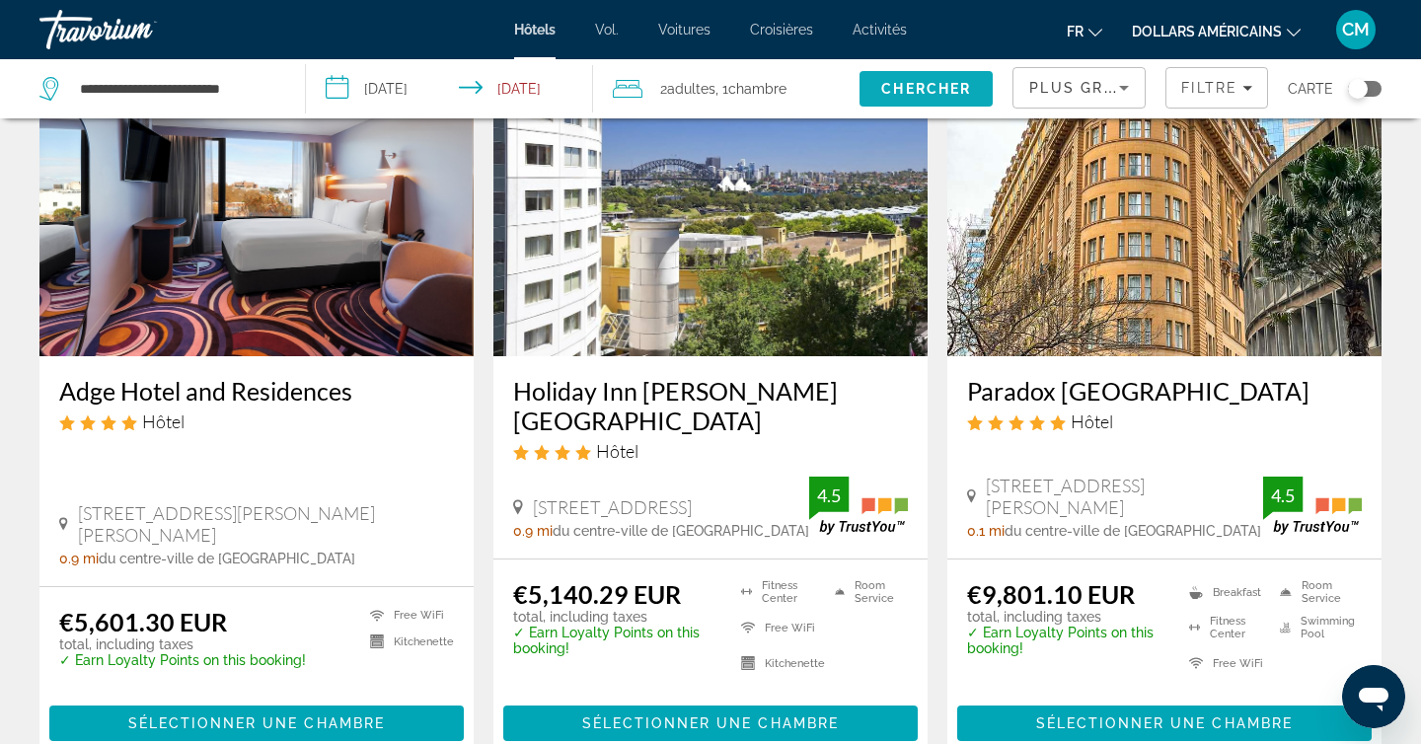
click at [910, 91] on span "Chercher" at bounding box center [926, 89] width 90 height 16
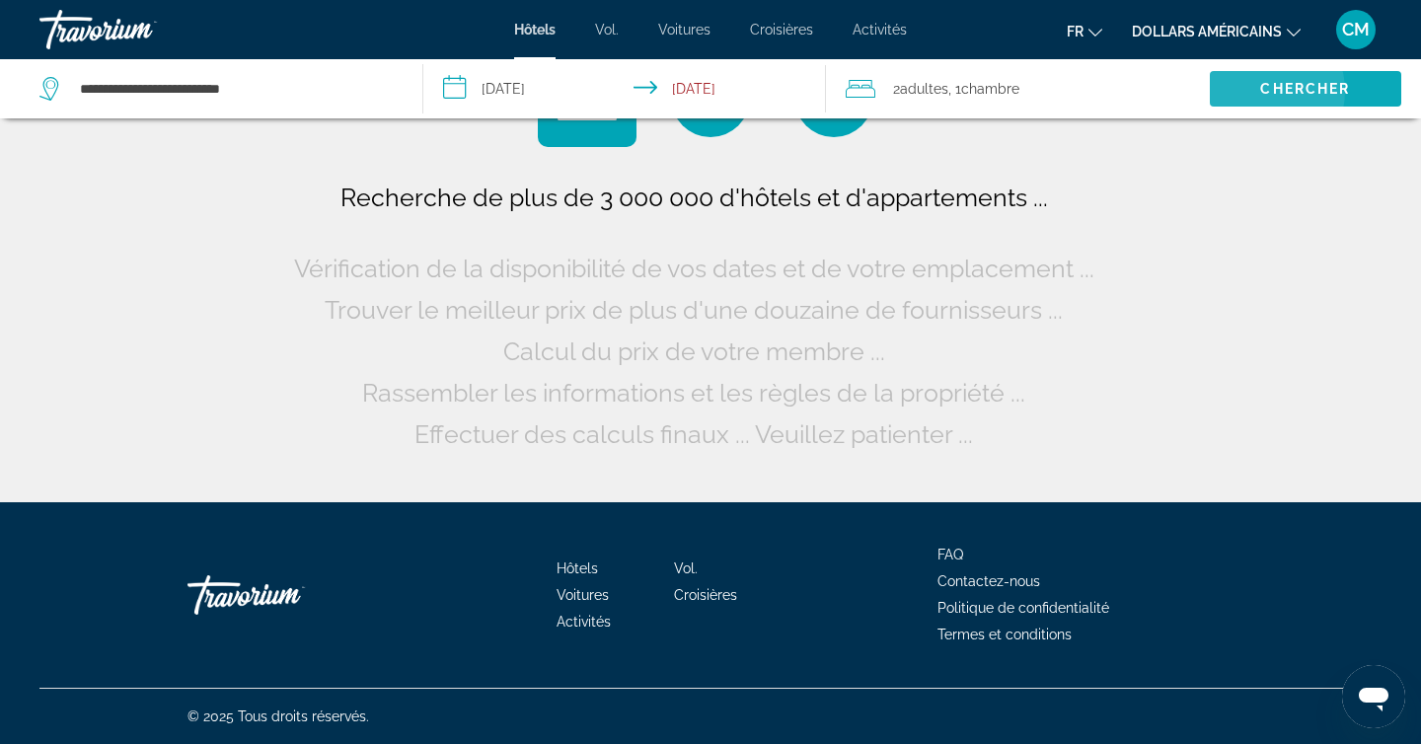
scroll to position [0, 0]
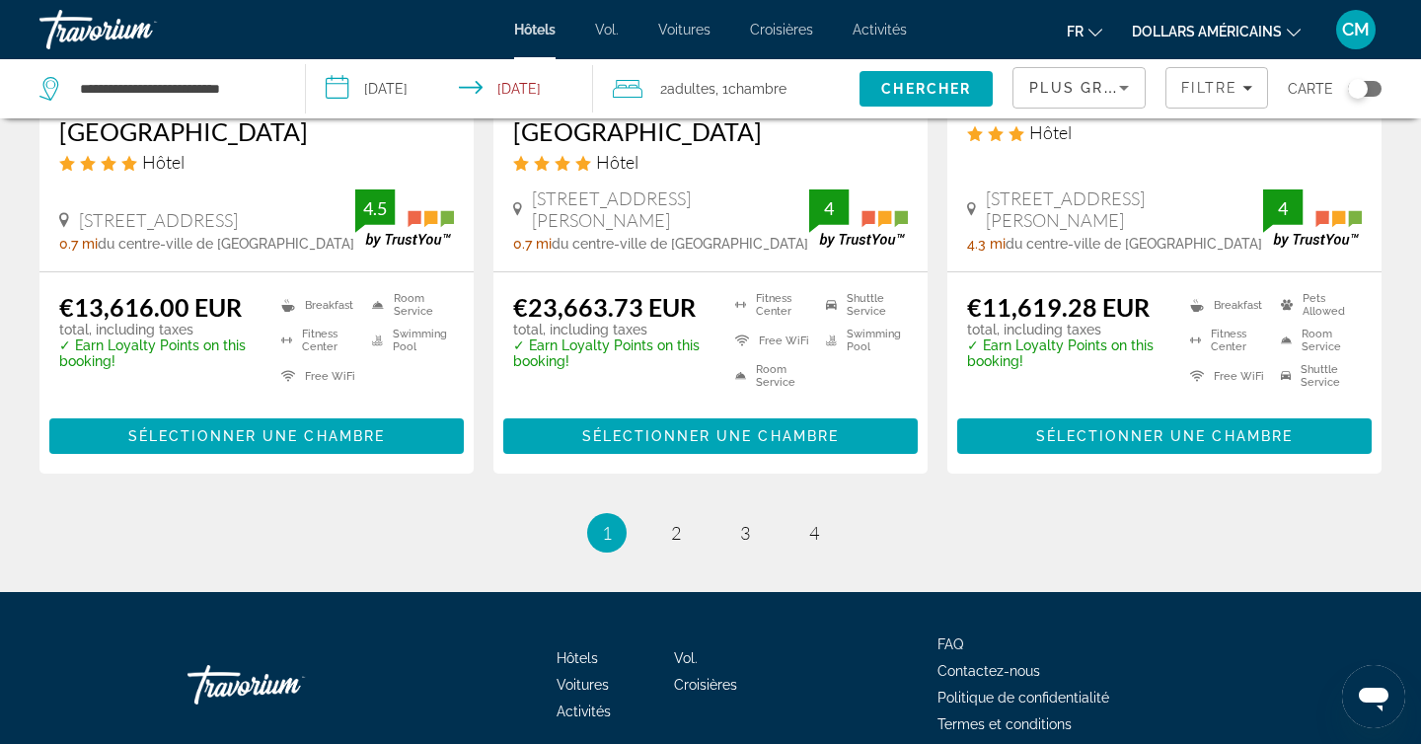
scroll to position [2677, 0]
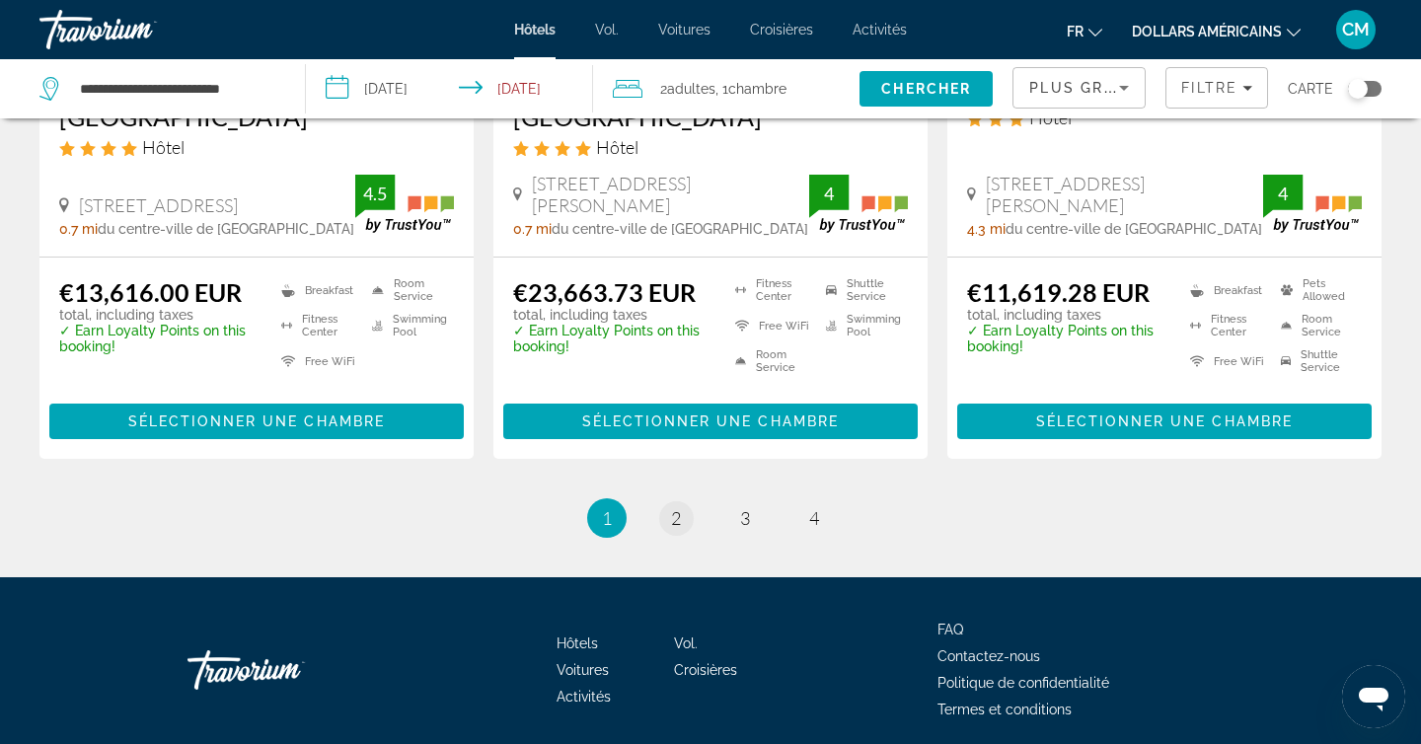
click at [666, 501] on link "page 2" at bounding box center [676, 518] width 35 height 35
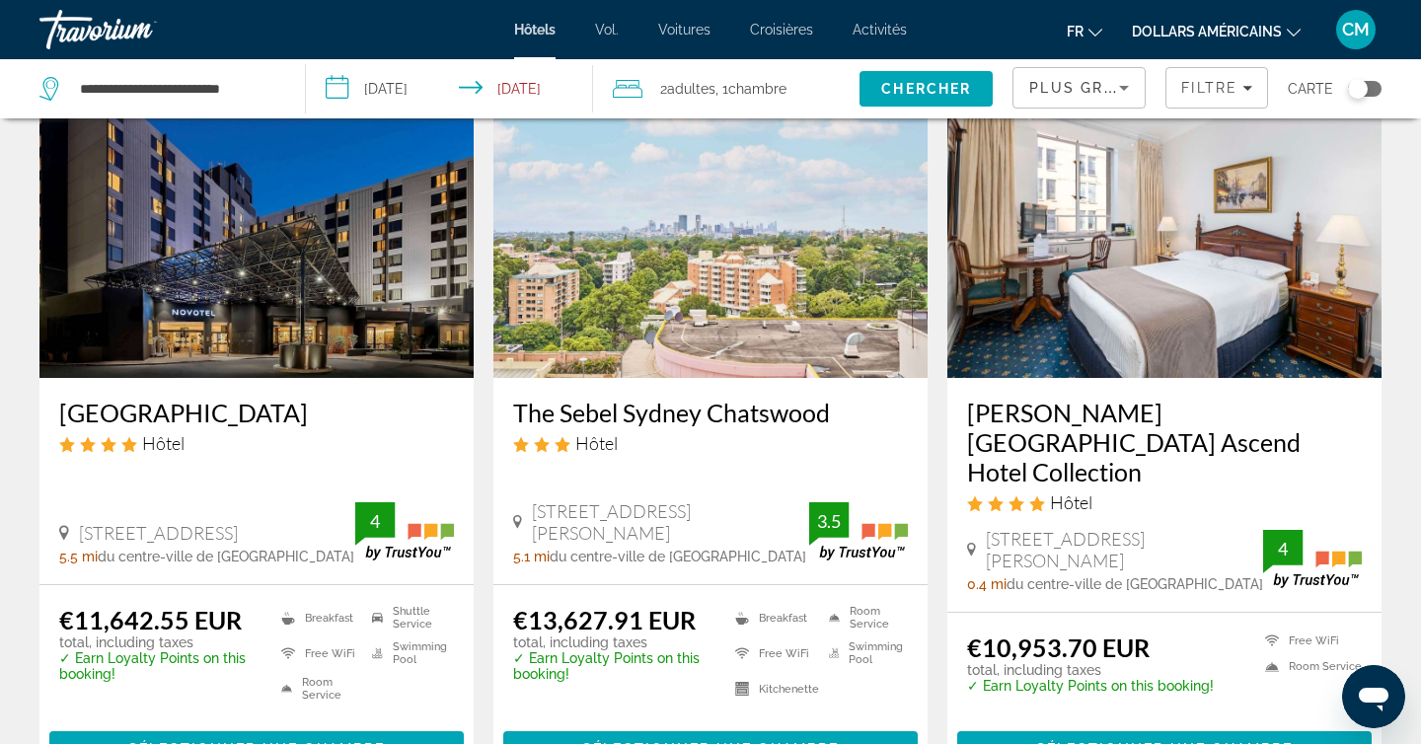
scroll to position [130, 0]
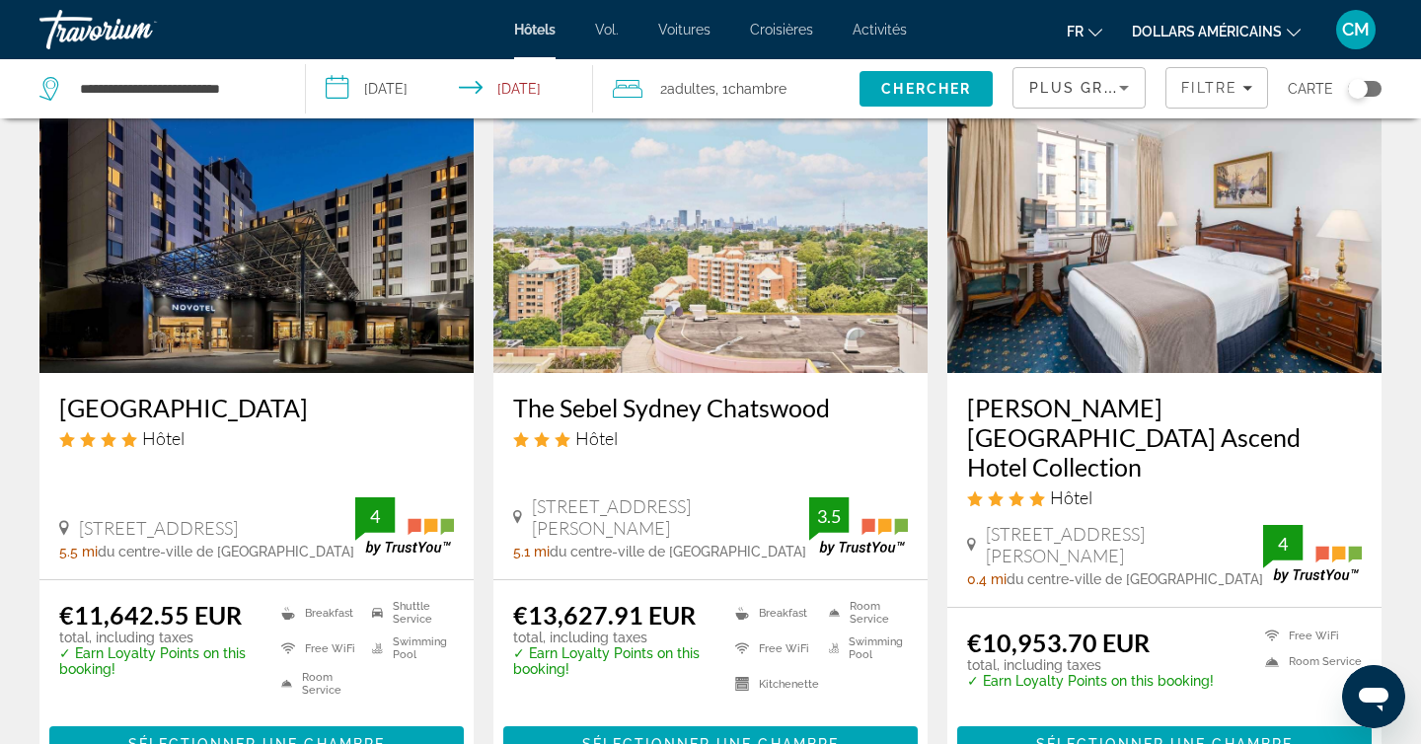
click at [1276, 285] on img "Contenu principal" at bounding box center [1164, 215] width 434 height 316
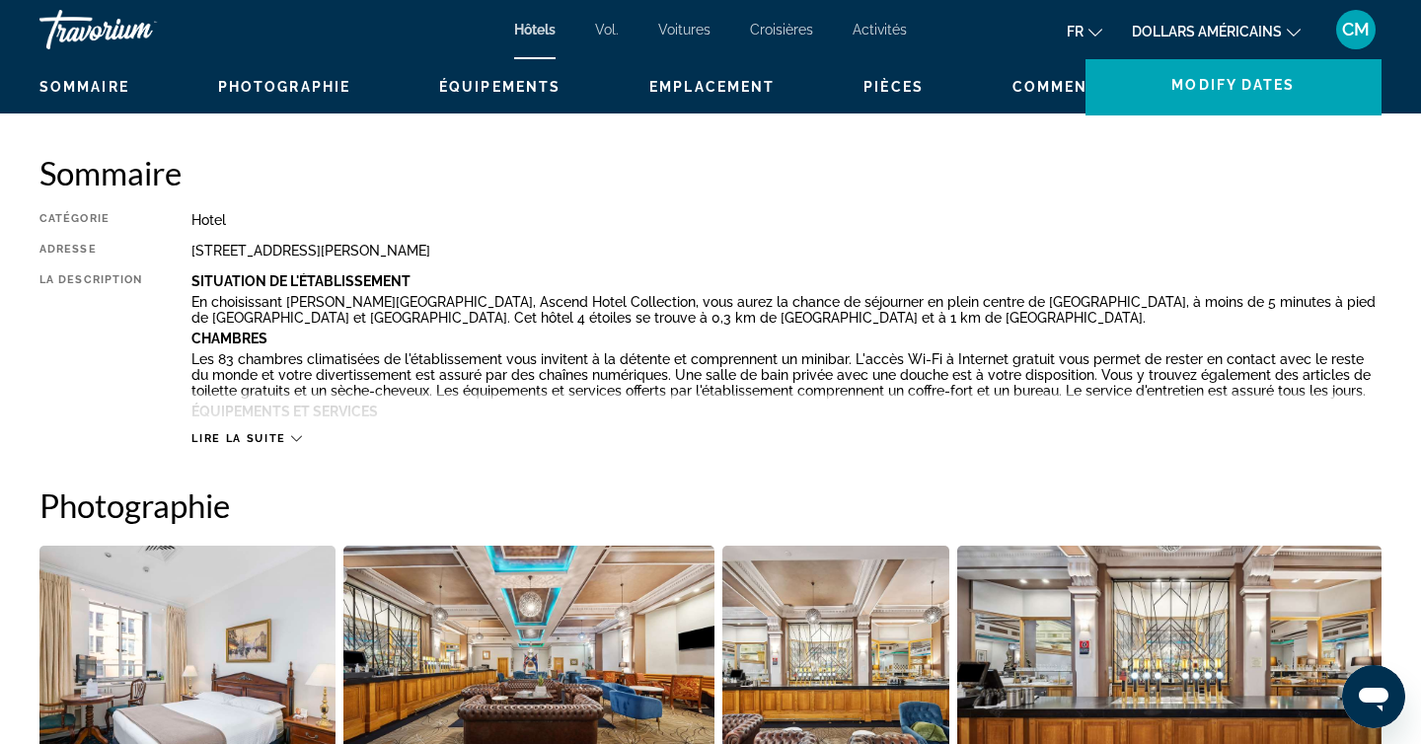
scroll to position [142, 0]
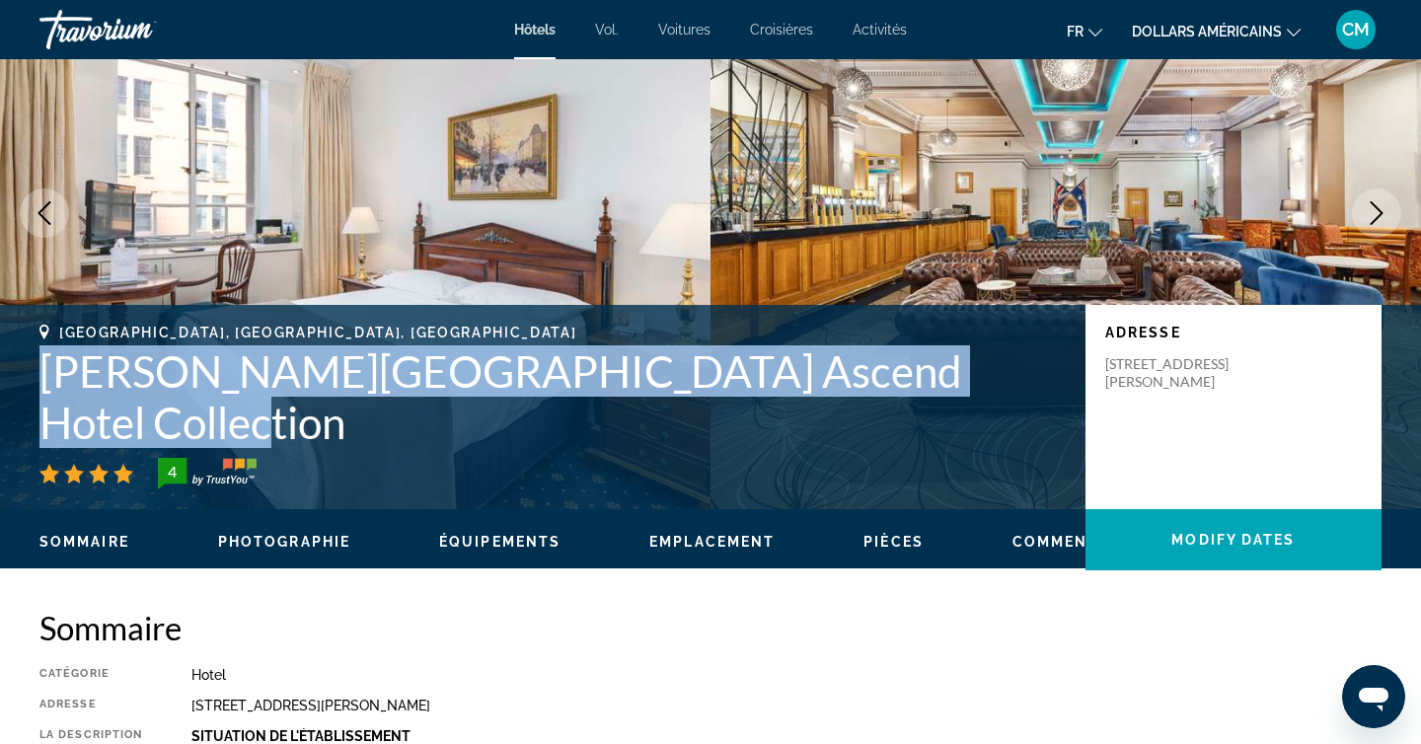
drag, startPoint x: 41, startPoint y: 413, endPoint x: 1029, endPoint y: 424, distance: 987.6
click at [1029, 424] on h1 "[PERSON_NAME][GEOGRAPHIC_DATA] Ascend Hotel Collection" at bounding box center [552, 396] width 1026 height 103
copy h1 "[PERSON_NAME][GEOGRAPHIC_DATA] Ascend Hotel Collection"
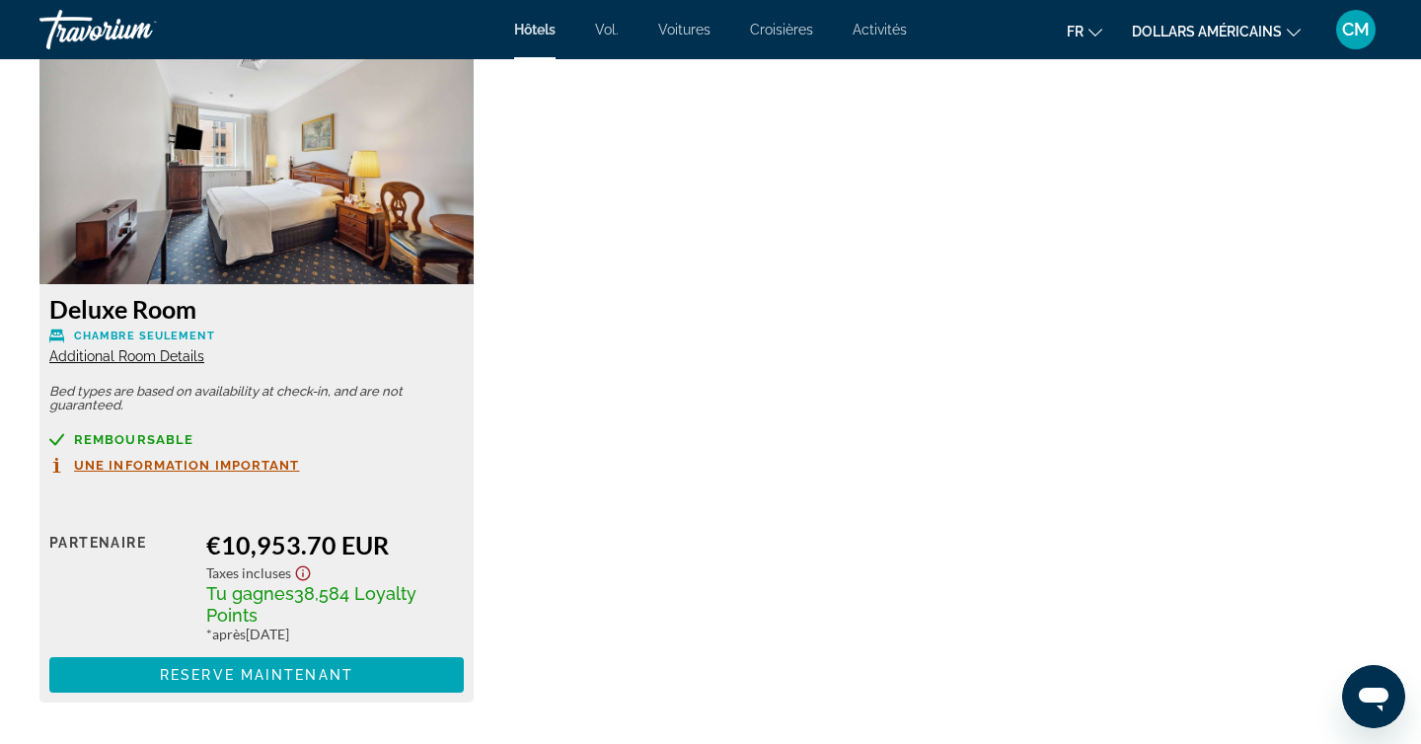
scroll to position [2757, 0]
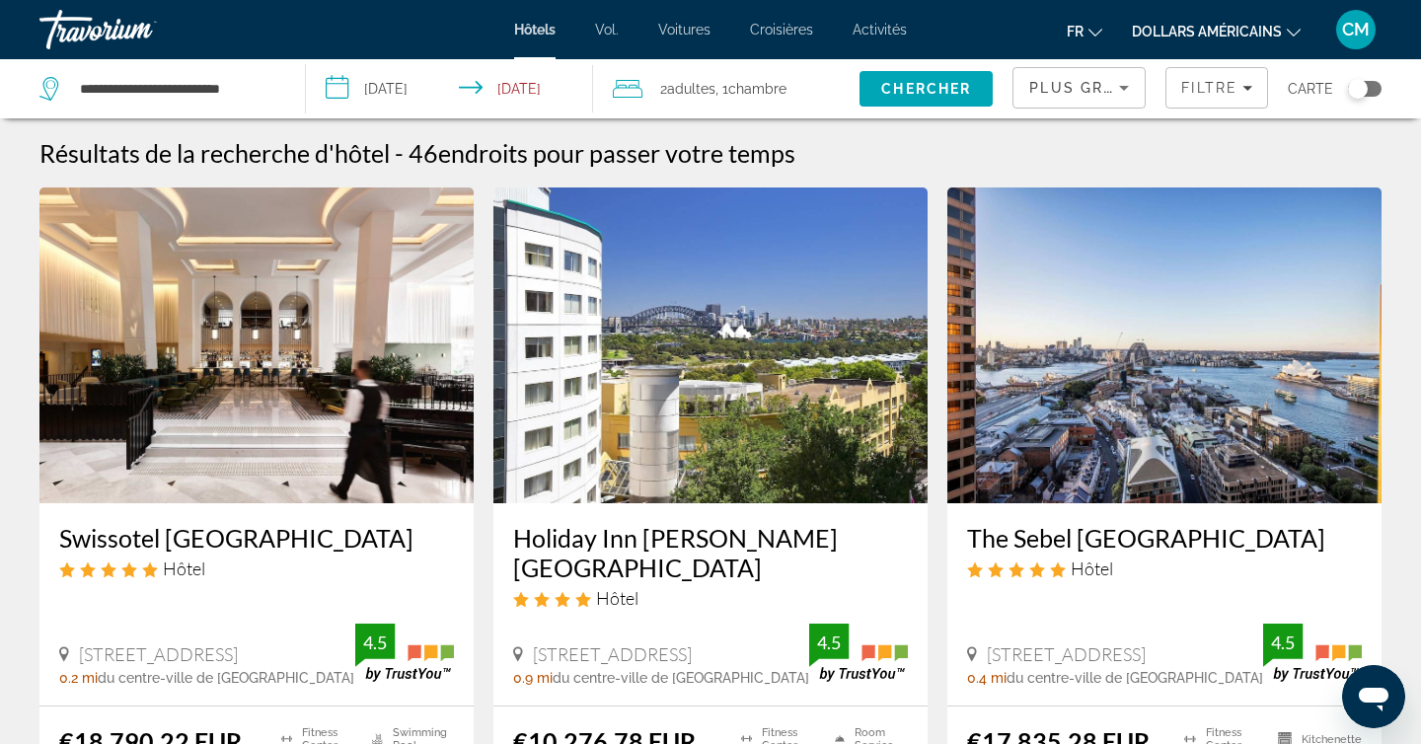
click at [1109, 84] on span "Plus grandes économies" at bounding box center [1147, 88] width 236 height 16
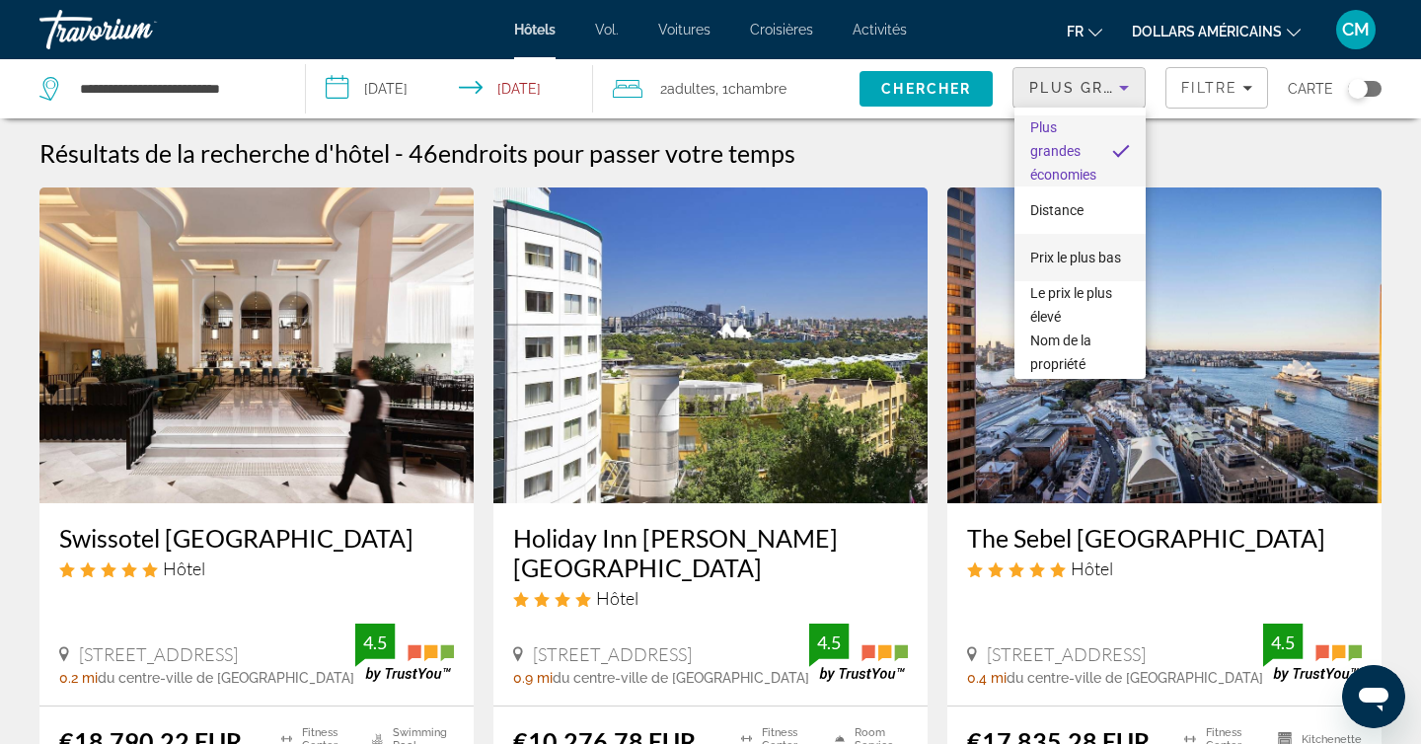
click at [1070, 250] on font "Prix ​​le plus bas" at bounding box center [1075, 258] width 91 height 16
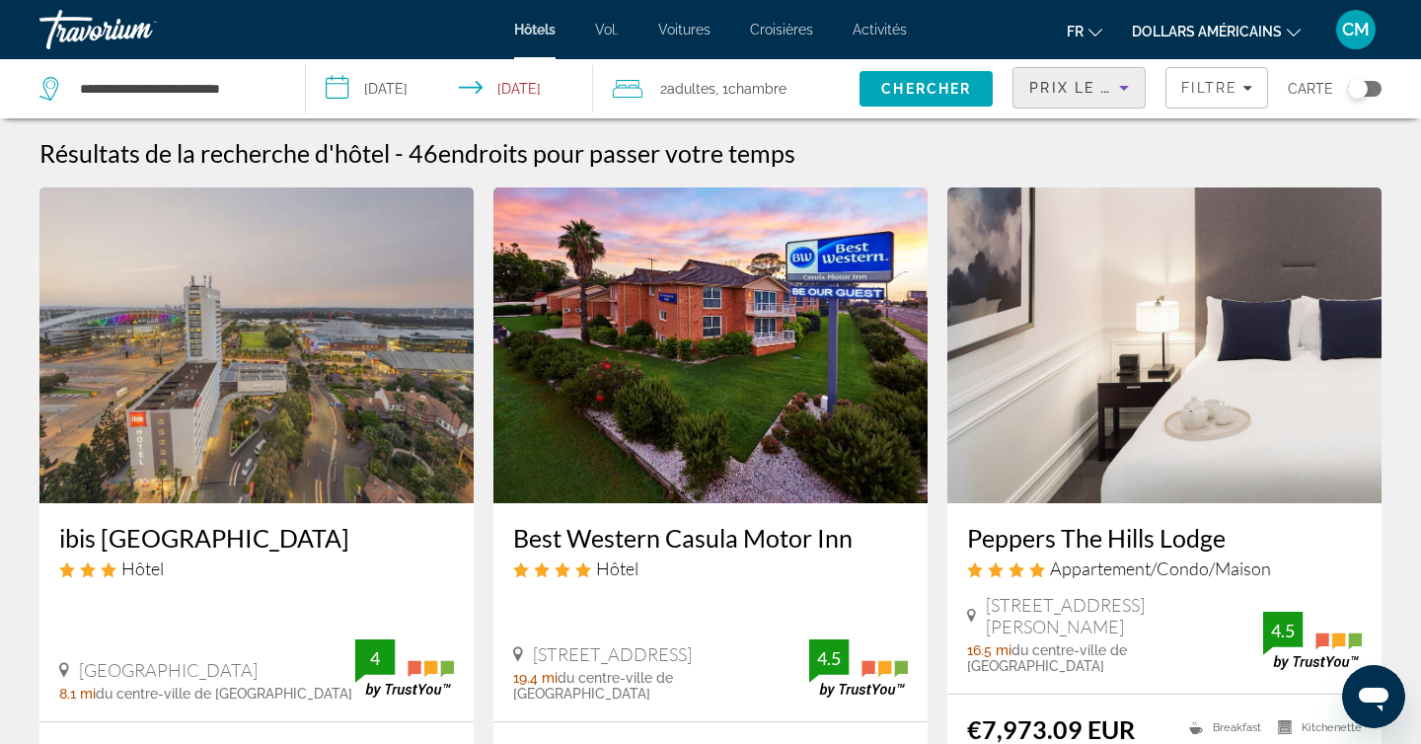
click at [224, 305] on img "Contenu principal" at bounding box center [256, 345] width 434 height 316
click at [1186, 84] on span "Filtre" at bounding box center [1209, 88] width 56 height 16
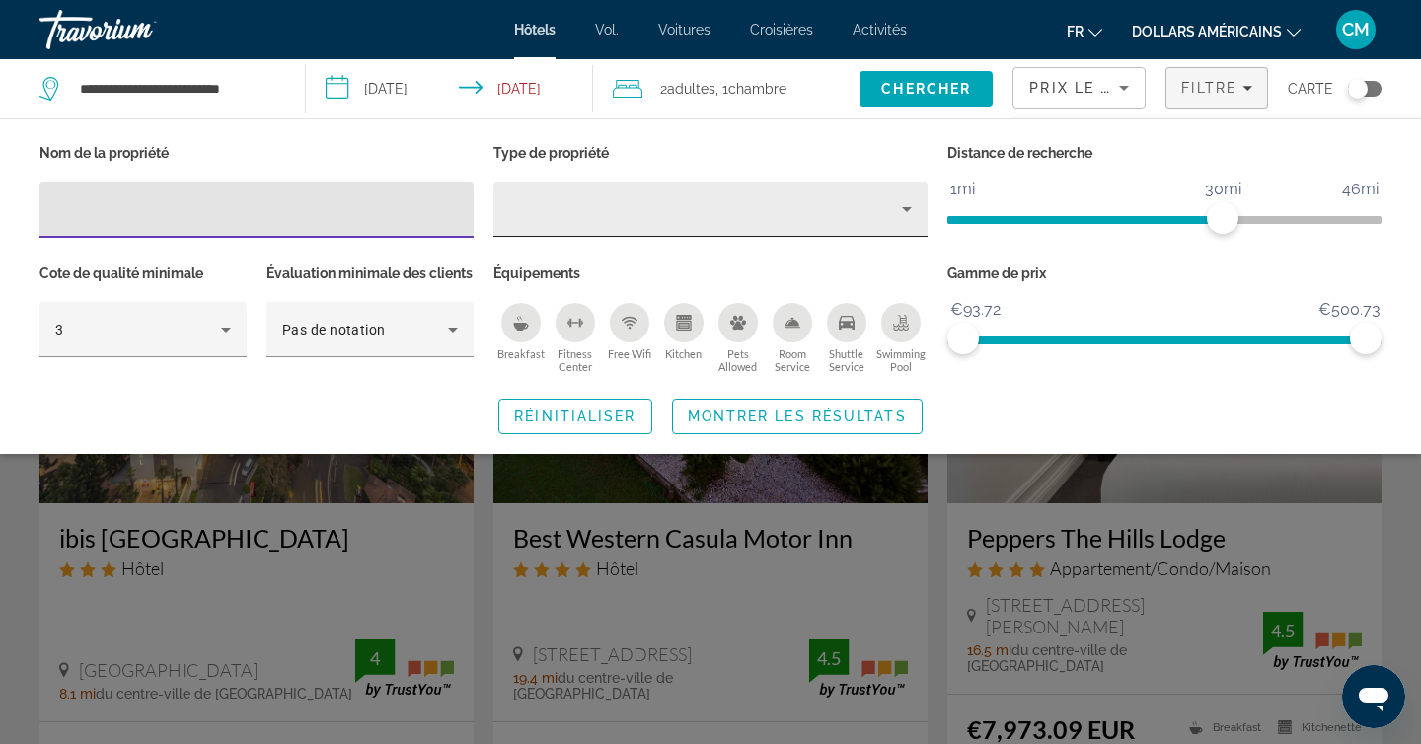
click at [547, 220] on div "Property type" at bounding box center [705, 209] width 393 height 24
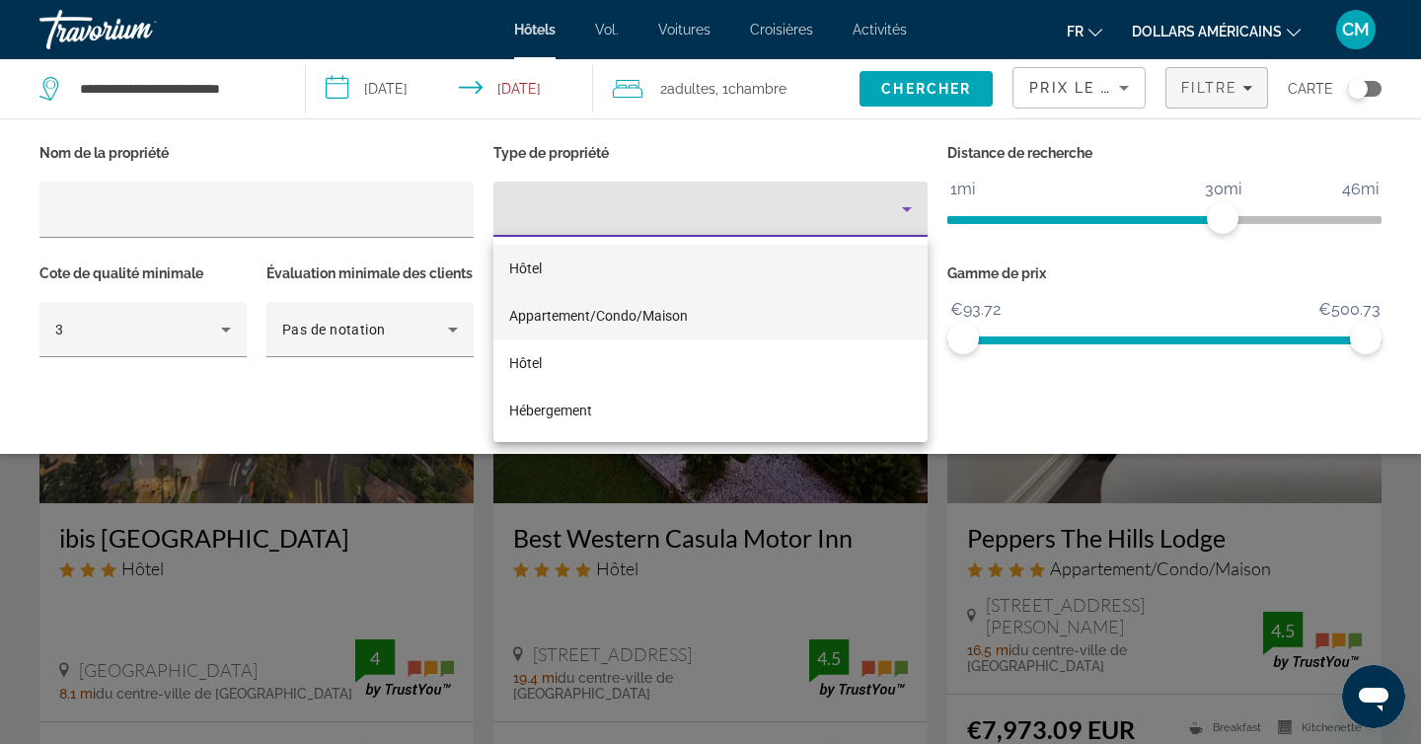
click at [560, 309] on font "Appartement/Condo/Maison" at bounding box center [598, 316] width 179 height 16
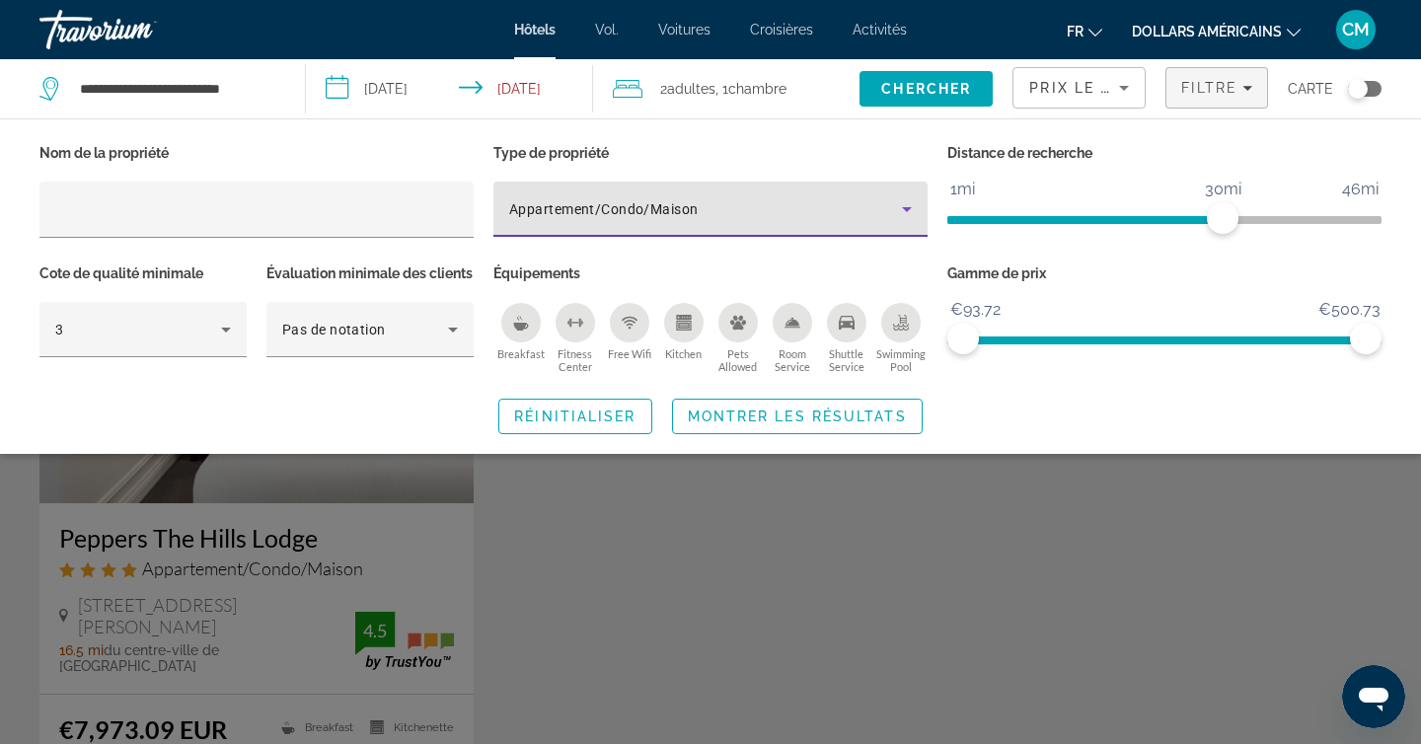
click at [669, 578] on div "Search widget" at bounding box center [710, 520] width 1421 height 448
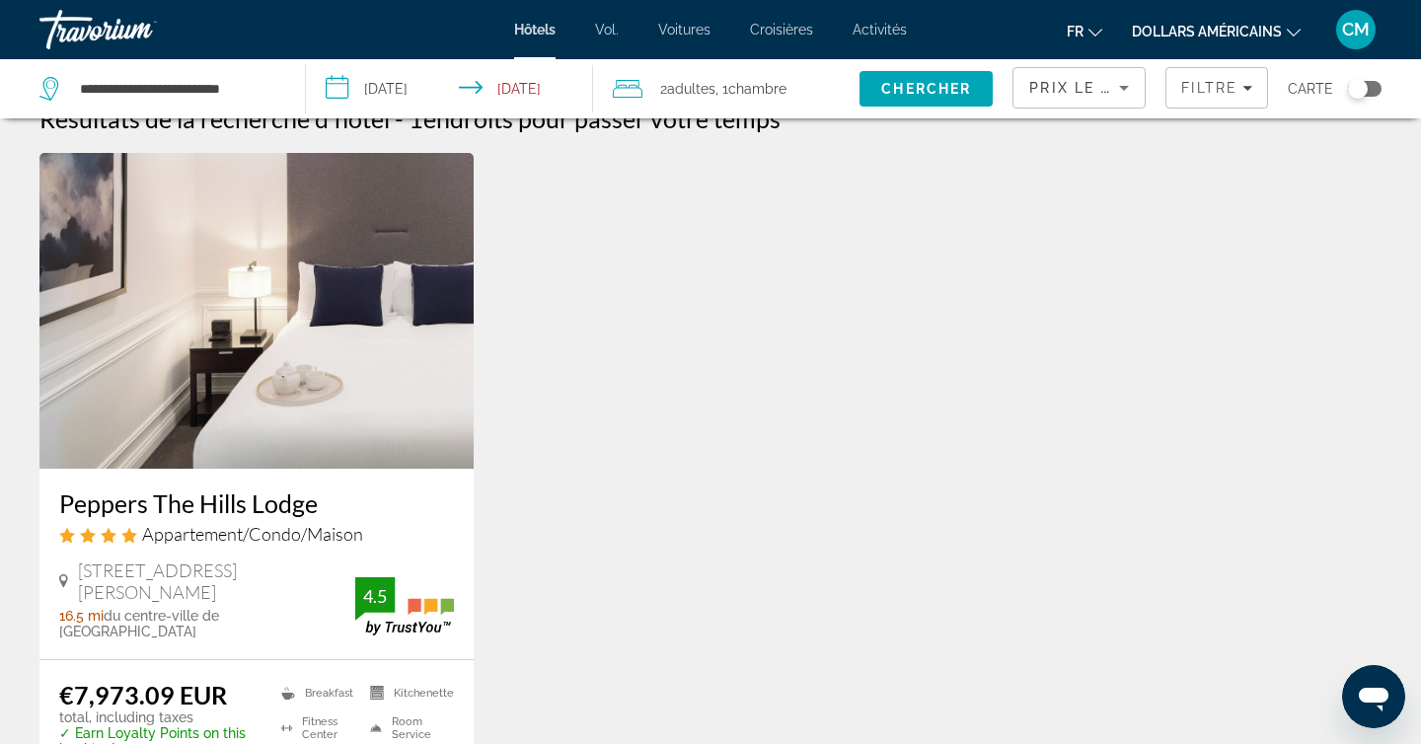
scroll to position [49, 0]
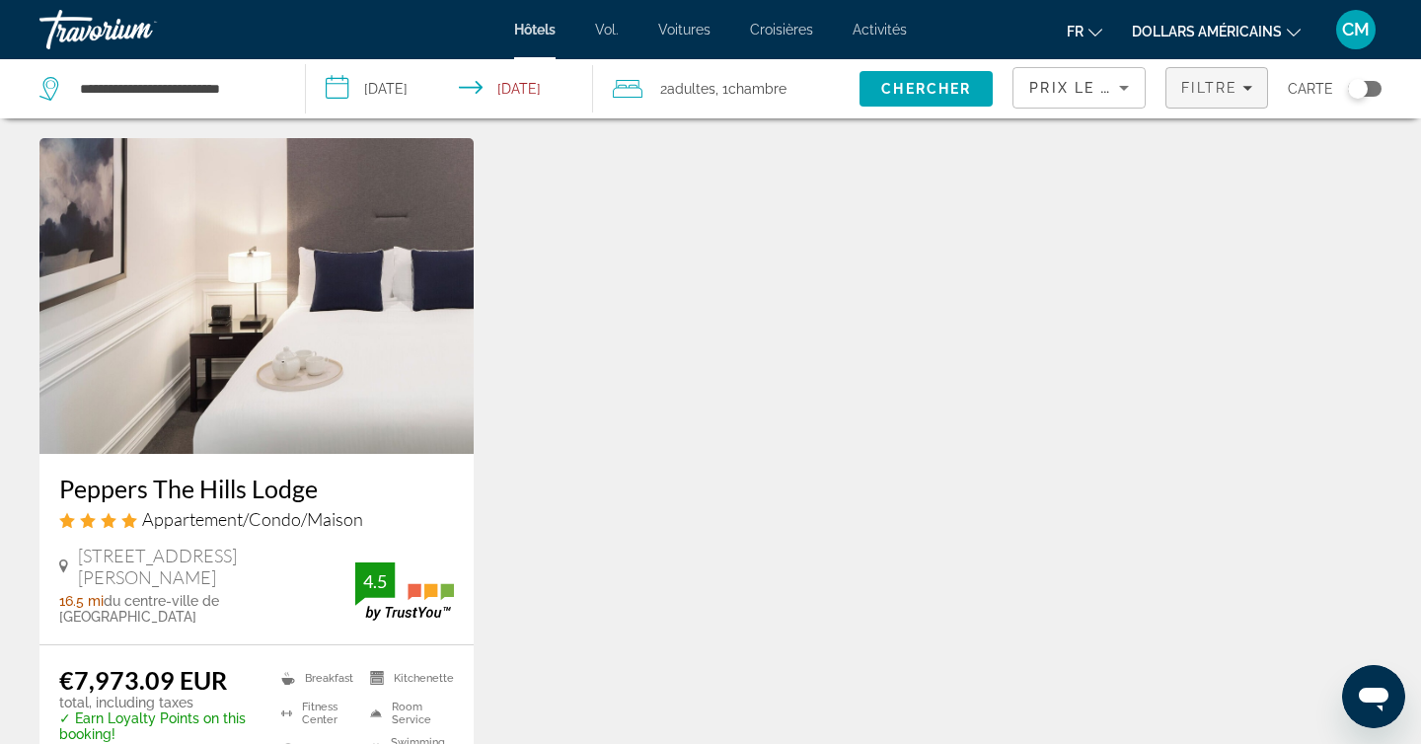
click at [1228, 104] on span "Filters" at bounding box center [1216, 87] width 101 height 47
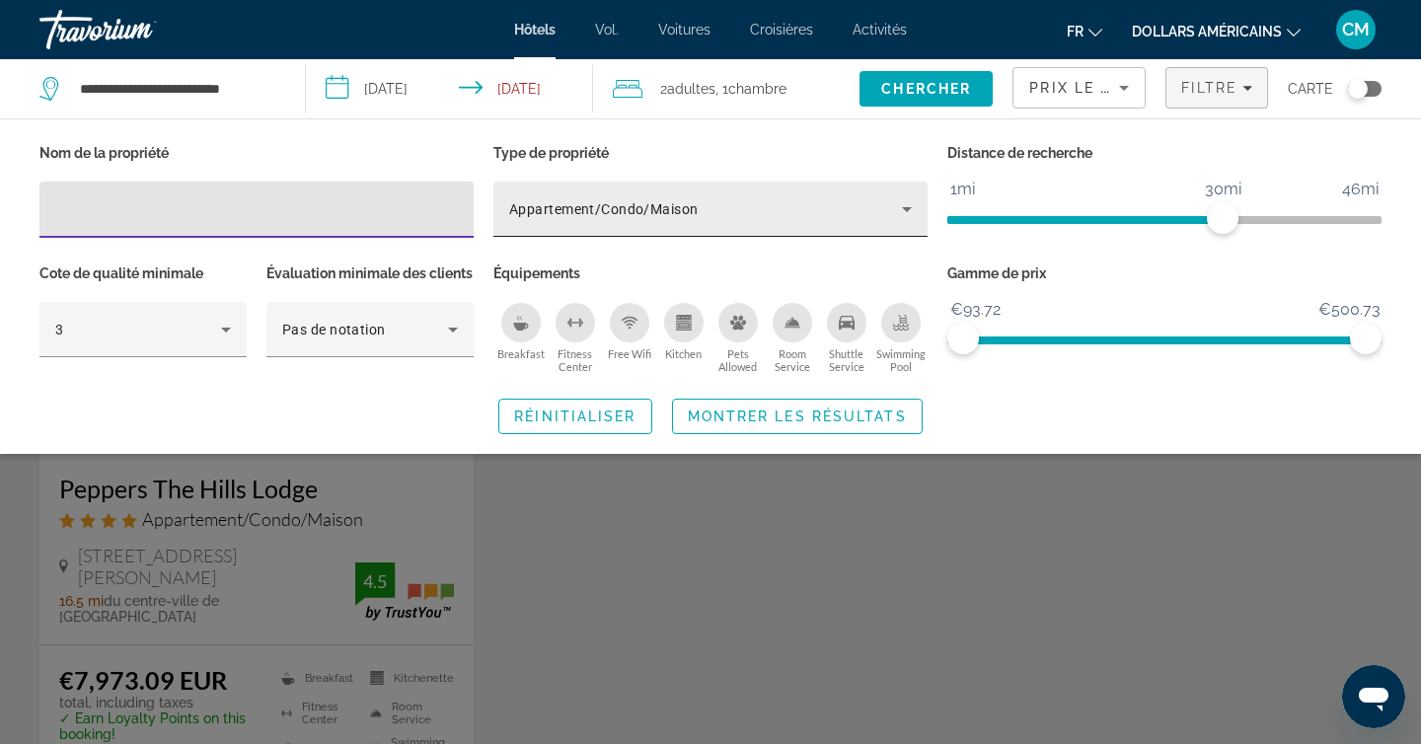
click at [714, 207] on div "Appartement/Condo/Maison" at bounding box center [705, 209] width 393 height 24
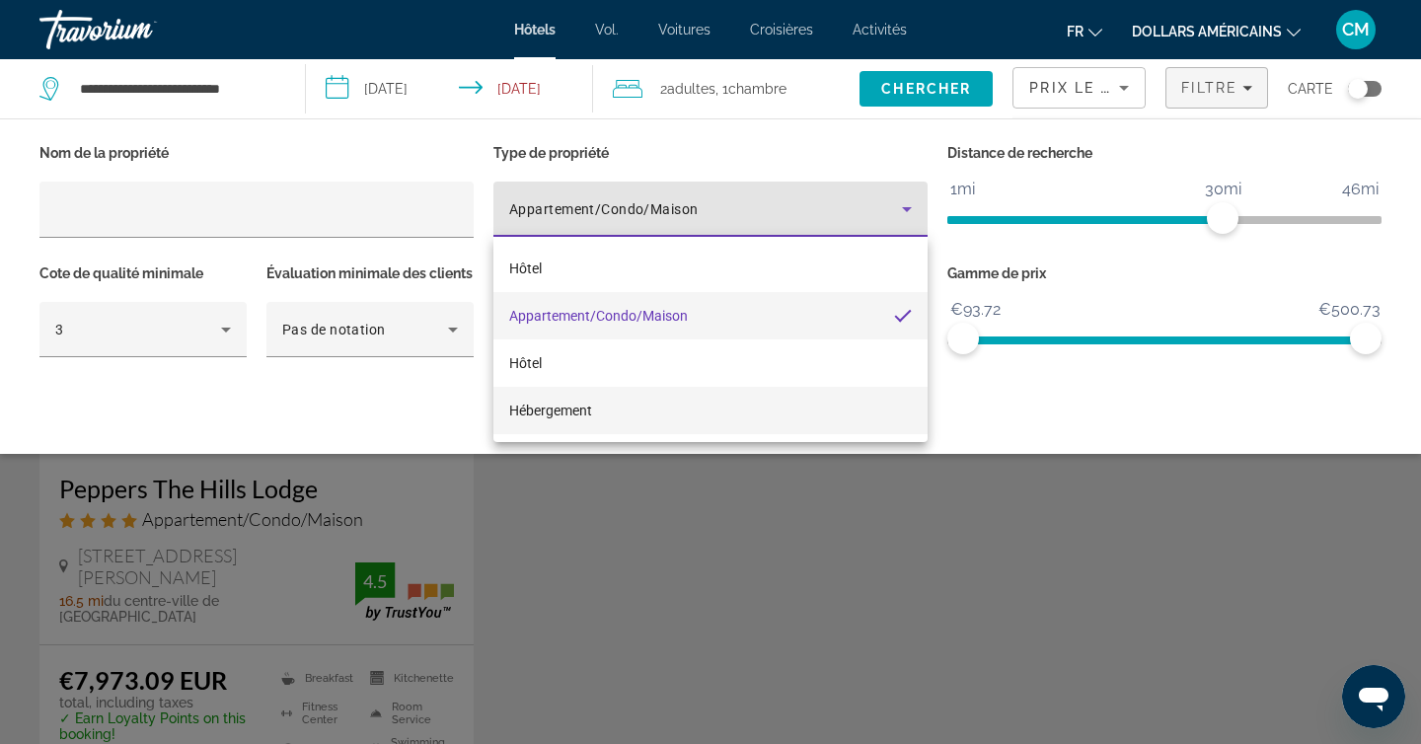
click at [657, 409] on mat-option "Hébergement" at bounding box center [710, 410] width 434 height 47
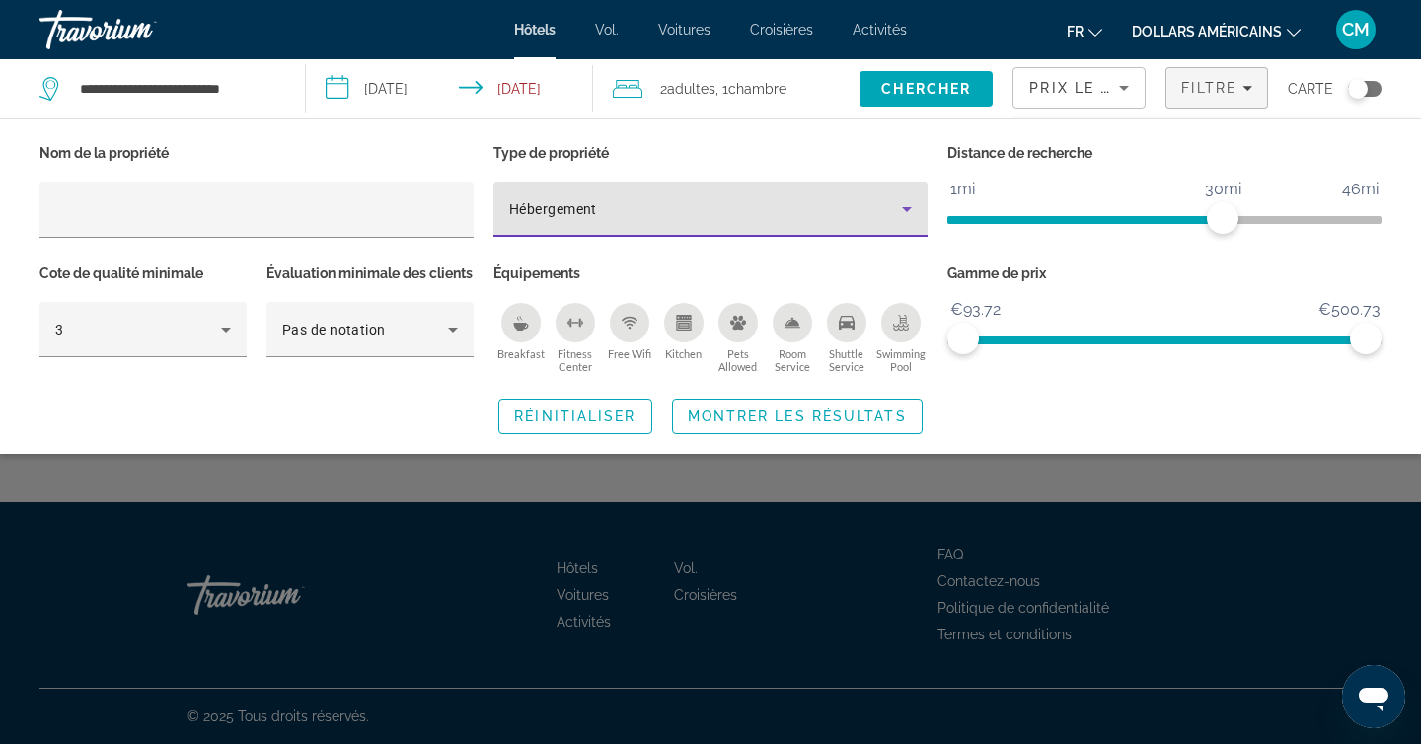
click at [730, 579] on div "Search widget" at bounding box center [710, 520] width 1421 height 448
